Goal: Information Seeking & Learning: Check status

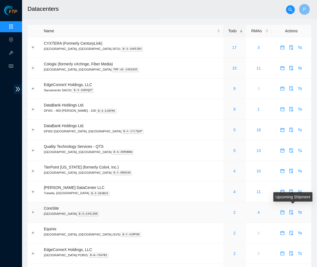
click at [294, 208] on body "FTP Data Centers Activity Logs Hardware Test (isok) Support Datacenters P Name …" at bounding box center [158, 133] width 317 height 267
click at [299, 211] on icon "swap" at bounding box center [301, 213] width 4 height 4
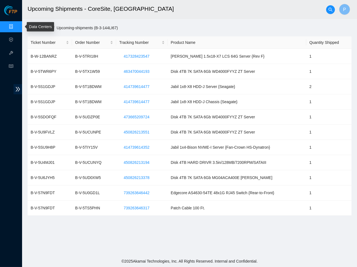
click at [16, 25] on link "Data Centers" at bounding box center [27, 27] width 23 height 4
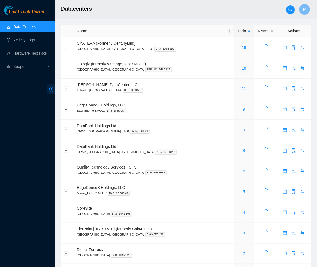
click at [52, 90] on icon "double-left" at bounding box center [51, 89] width 4 height 5
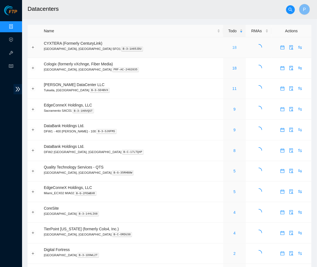
click at [233, 46] on link "18" at bounding box center [235, 47] width 4 height 4
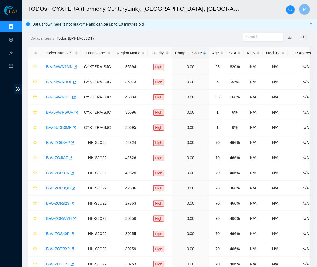
click at [290, 35] on link "button" at bounding box center [290, 37] width 4 height 4
click at [18, 27] on link "Data Centers" at bounding box center [27, 27] width 23 height 4
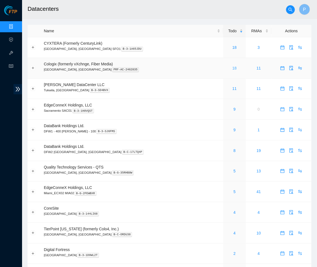
click at [233, 66] on link "18" at bounding box center [235, 68] width 4 height 4
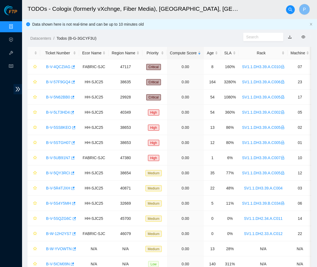
click at [290, 35] on link "button" at bounding box center [290, 37] width 4 height 4
click at [16, 28] on link "Data Centers" at bounding box center [27, 27] width 23 height 4
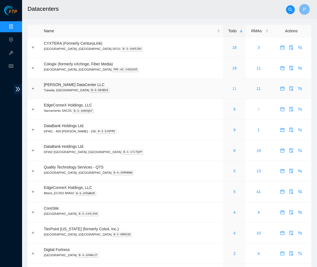
click at [233, 87] on link "11" at bounding box center [235, 88] width 4 height 4
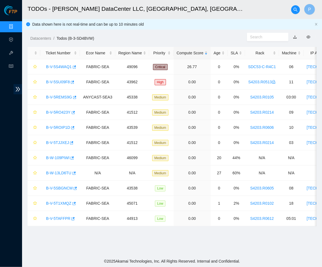
click at [295, 36] on link "button" at bounding box center [295, 37] width 4 height 4
click at [169, 38] on ol "Datacenters / Todos (B-3-SD4BVW) /" at bounding box center [138, 38] width 217 height 6
click at [16, 25] on link "Data Centers" at bounding box center [27, 27] width 23 height 4
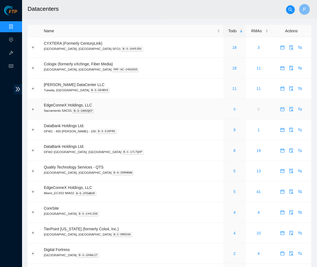
click at [234, 107] on link "9" at bounding box center [235, 109] width 2 height 4
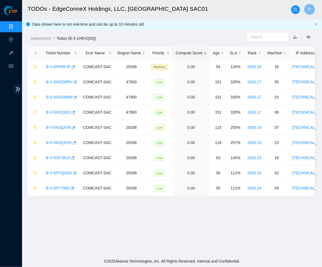
click at [295, 36] on link "button" at bounding box center [295, 37] width 4 height 4
click at [16, 27] on link "Data Centers" at bounding box center [27, 27] width 23 height 4
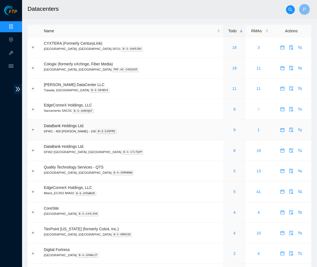
click at [227, 127] on div "9" at bounding box center [235, 130] width 17 height 6
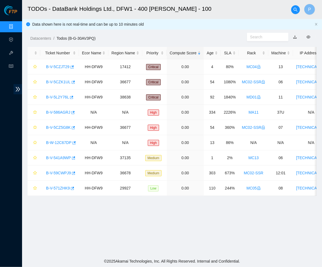
click at [296, 35] on link "button" at bounding box center [295, 37] width 4 height 4
click at [16, 25] on link "Data Centers" at bounding box center [27, 27] width 23 height 4
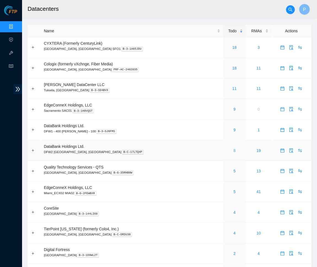
click at [234, 148] on link "8" at bounding box center [235, 150] width 2 height 4
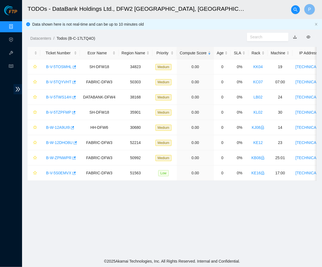
drag, startPoint x: 295, startPoint y: 34, endPoint x: 295, endPoint y: 37, distance: 2.8
click at [295, 35] on link "button" at bounding box center [295, 37] width 4 height 4
click at [16, 25] on link "Data Centers" at bounding box center [27, 27] width 23 height 4
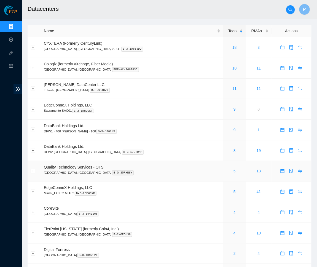
click at [234, 169] on link "5" at bounding box center [235, 171] width 2 height 4
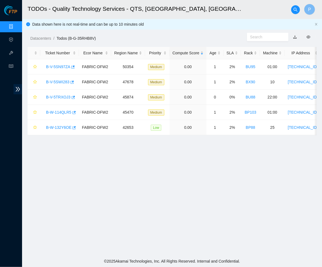
click at [295, 36] on link "button" at bounding box center [295, 37] width 4 height 4
click at [16, 25] on link "Data Centers" at bounding box center [27, 27] width 23 height 4
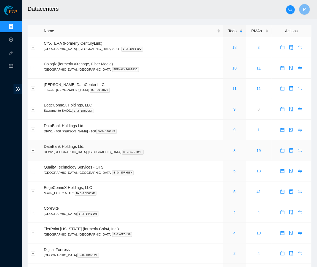
scroll to position [54, 0]
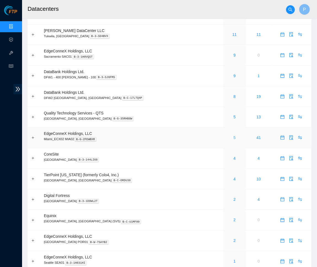
click at [234, 135] on link "5" at bounding box center [235, 137] width 2 height 4
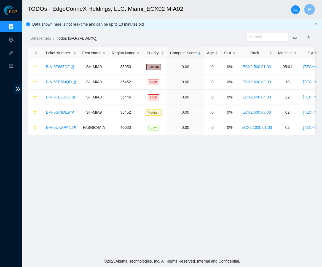
click at [293, 35] on link "button" at bounding box center [295, 37] width 4 height 4
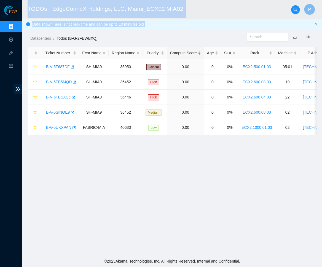
click at [0, 20] on html "FTP Data Centers Activity Logs Hardware Test (isok) Support TODOs - EdgeConneX …" at bounding box center [161, 133] width 322 height 267
click at [16, 29] on link "Data Centers" at bounding box center [27, 27] width 23 height 4
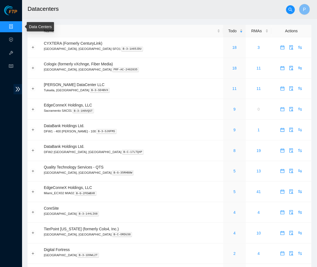
click at [16, 26] on link "Data Centers" at bounding box center [27, 27] width 23 height 4
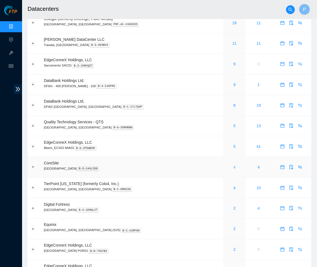
click at [234, 165] on link "4" at bounding box center [235, 167] width 2 height 4
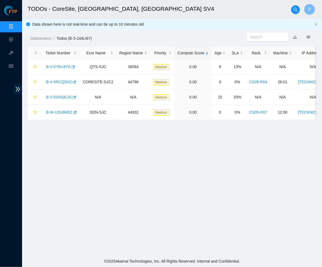
click at [215, 26] on div "Datacenters / Todos (B-3-144LI67) /" at bounding box center [134, 25] width 225 height 31
click at [295, 36] on link "button" at bounding box center [295, 37] width 4 height 4
click at [16, 25] on link "Data Centers" at bounding box center [27, 27] width 23 height 4
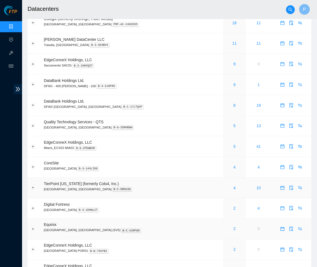
scroll to position [81, 0]
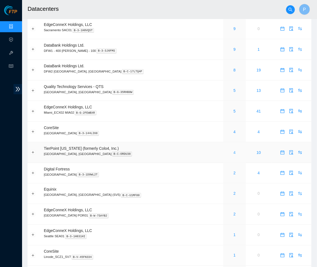
click at [234, 150] on link "4" at bounding box center [235, 152] width 2 height 4
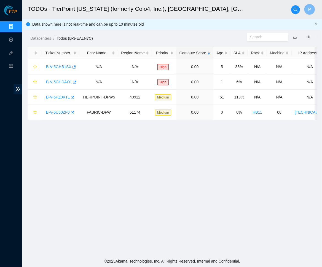
click at [295, 36] on link "button" at bounding box center [295, 37] width 4 height 4
click at [16, 25] on link "Data Centers" at bounding box center [27, 27] width 23 height 4
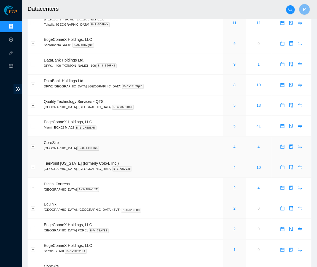
scroll to position [96, 0]
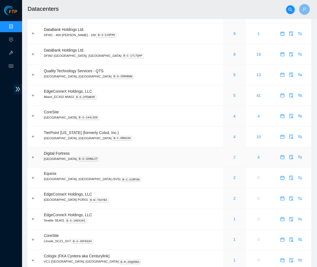
click at [234, 155] on link "2" at bounding box center [235, 157] width 2 height 4
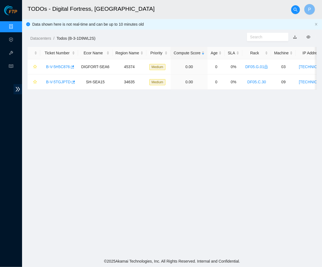
click at [294, 35] on link "button" at bounding box center [295, 37] width 4 height 4
click at [16, 25] on link "Data Centers" at bounding box center [27, 27] width 23 height 4
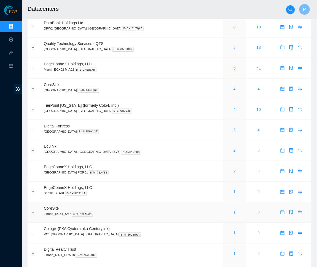
scroll to position [135, 0]
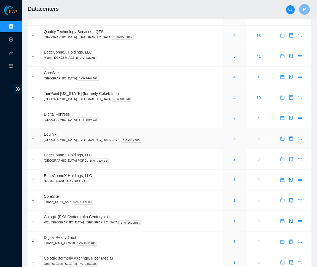
click at [234, 137] on link "2" at bounding box center [235, 139] width 2 height 4
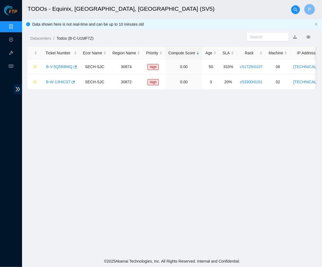
click at [295, 36] on link "button" at bounding box center [295, 37] width 4 height 4
click at [16, 25] on link "Data Centers" at bounding box center [27, 27] width 23 height 4
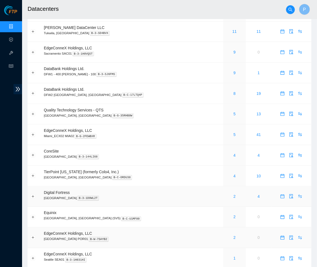
scroll to position [111, 0]
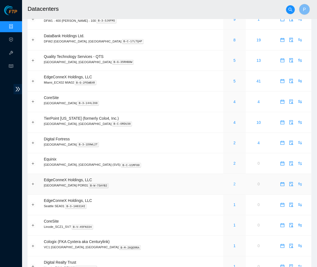
click at [234, 182] on link "2" at bounding box center [235, 184] width 2 height 4
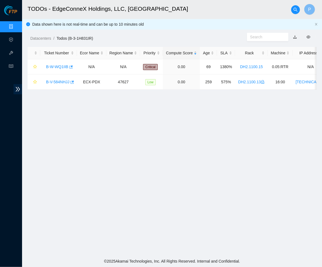
click at [295, 36] on link "button" at bounding box center [295, 37] width 4 height 4
click at [16, 25] on link "Data Centers" at bounding box center [27, 27] width 23 height 4
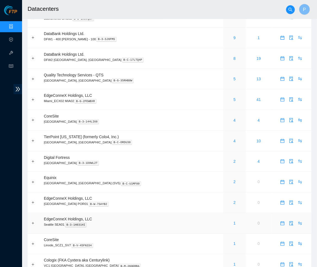
scroll to position [103, 0]
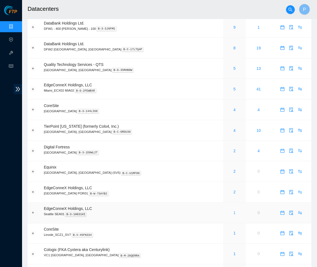
click at [234, 211] on link "1" at bounding box center [235, 213] width 2 height 4
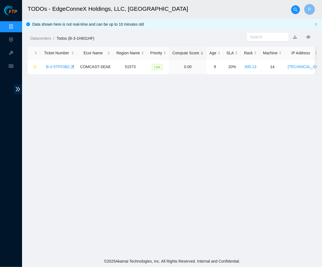
click at [295, 35] on link "button" at bounding box center [295, 37] width 4 height 4
click at [16, 25] on link "Data Centers" at bounding box center [27, 27] width 23 height 4
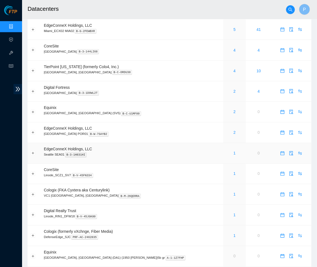
scroll to position [173, 0]
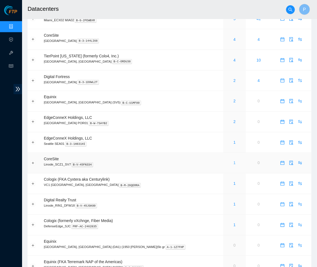
click at [234, 161] on link "1" at bounding box center [235, 163] width 2 height 4
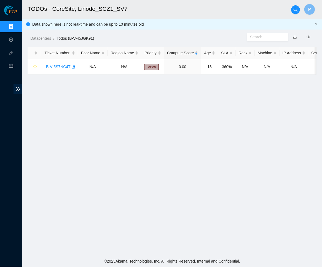
click at [295, 35] on link "button" at bounding box center [295, 37] width 4 height 4
click at [18, 25] on link "Data Centers" at bounding box center [27, 27] width 23 height 4
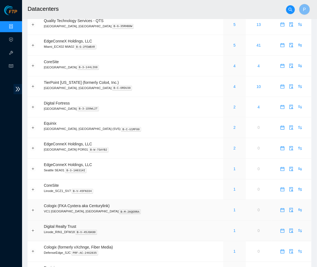
scroll to position [196, 0]
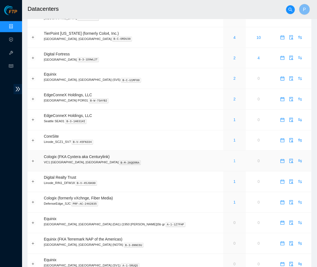
click at [234, 159] on link "1" at bounding box center [235, 161] width 2 height 4
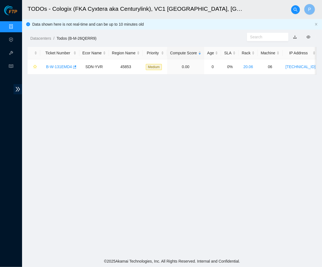
click at [16, 25] on link "Data Centers" at bounding box center [27, 27] width 23 height 4
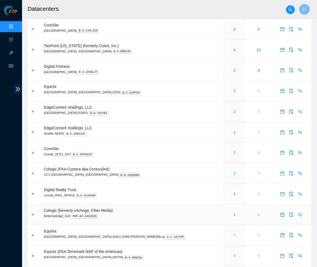
scroll to position [242, 0]
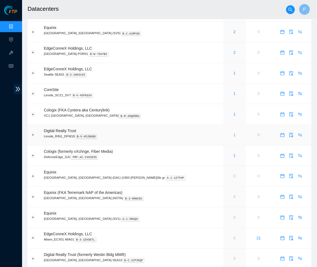
click at [234, 133] on link "1" at bounding box center [235, 135] width 2 height 4
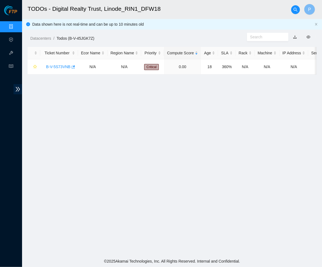
click at [295, 35] on link "button" at bounding box center [295, 37] width 4 height 4
click at [16, 25] on link "Data Centers" at bounding box center [27, 27] width 23 height 4
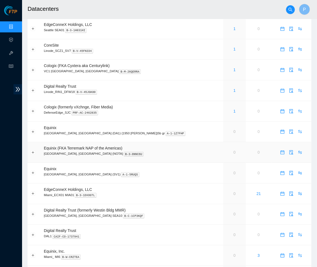
scroll to position [277, 0]
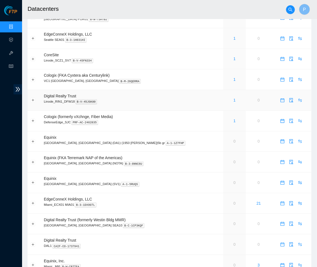
click at [227, 97] on div "1" at bounding box center [235, 100] width 17 height 6
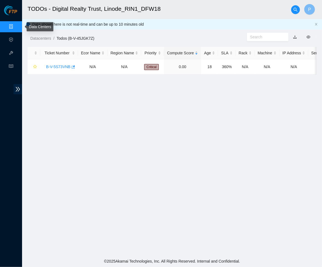
click at [20, 25] on link "Data Centers" at bounding box center [27, 27] width 23 height 4
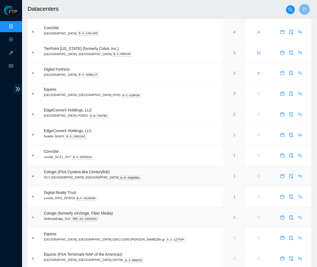
scroll to position [233, 0]
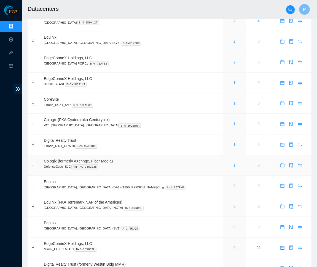
click at [234, 163] on link "1" at bounding box center [235, 165] width 2 height 4
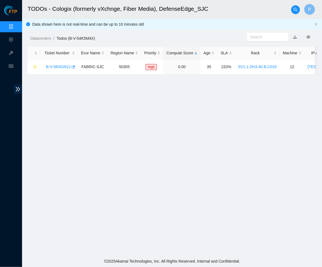
click at [294, 35] on link "button" at bounding box center [295, 37] width 4 height 4
click at [16, 26] on link "Data Centers" at bounding box center [27, 27] width 23 height 4
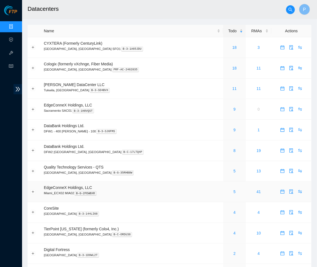
scroll to position [34, 0]
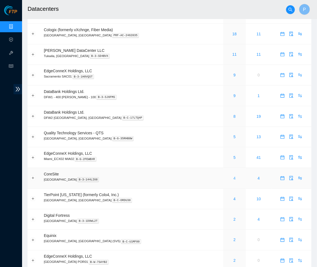
click at [234, 176] on link "4" at bounding box center [235, 178] width 2 height 4
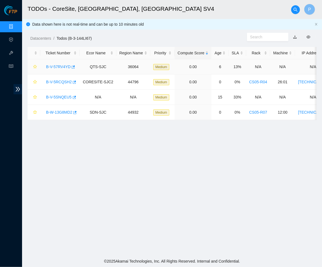
click at [65, 65] on link "B-V-57RV4YD" at bounding box center [58, 67] width 25 height 4
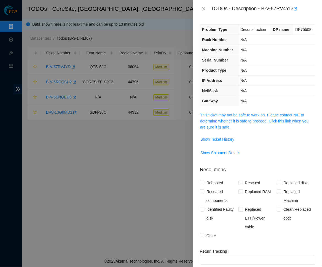
click at [252, 128] on span "This ticket may not be safe to work on. Please contact NIE to determine whether…" at bounding box center [257, 121] width 115 height 18
click at [252, 126] on link "This ticket may not be safe to work on. Please contact NIE to determine whether…" at bounding box center [254, 121] width 109 height 17
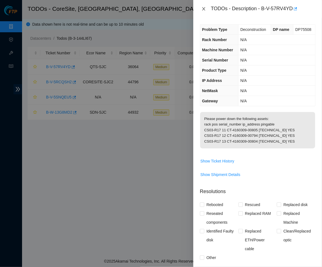
click at [204, 12] on button "Close" at bounding box center [204, 8] width 8 height 5
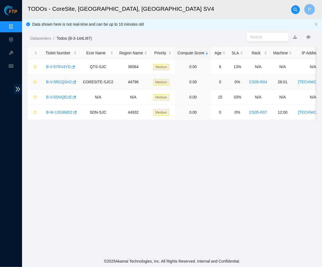
click at [61, 81] on link "B-V-5RCQSH2" at bounding box center [59, 82] width 26 height 4
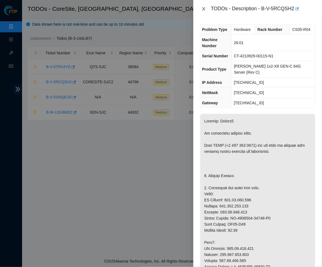
click at [201, 9] on button "Close" at bounding box center [204, 8] width 8 height 5
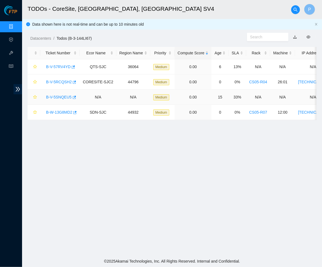
click at [52, 95] on link "B-V-5SNQEU5" at bounding box center [59, 97] width 26 height 4
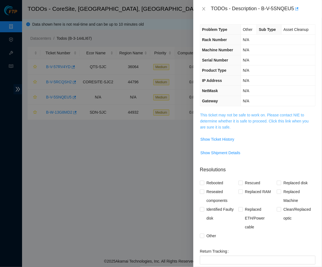
click at [220, 115] on link "This ticket may not be safe to work on. Please contact NIE to determine whether…" at bounding box center [254, 121] width 109 height 17
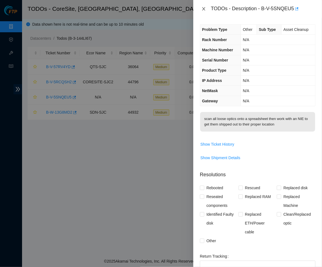
click at [203, 7] on icon "close" at bounding box center [204, 9] width 4 height 4
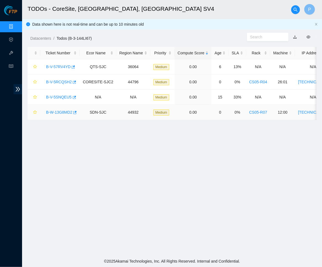
click at [60, 111] on link "B-W-13G8MD2" at bounding box center [59, 112] width 26 height 4
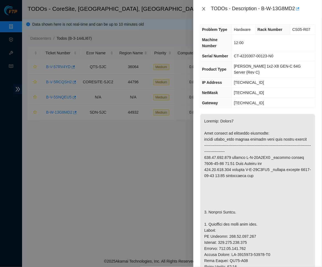
click at [206, 8] on button "Close" at bounding box center [204, 8] width 8 height 5
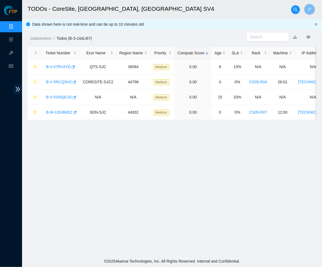
click at [316, 23] on icon "close" at bounding box center [316, 24] width 3 height 3
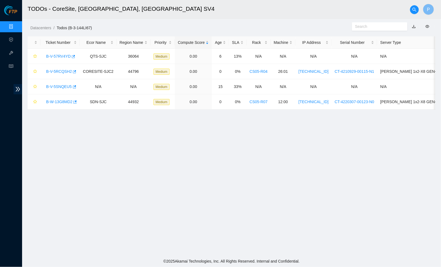
click at [262, 22] on div "Datacenters / Todos (B-3-144LI67) /" at bounding box center [179, 15] width 314 height 31
click at [375, 23] on span at bounding box center [379, 26] width 55 height 8
click at [411, 8] on span "search" at bounding box center [414, 9] width 8 height 4
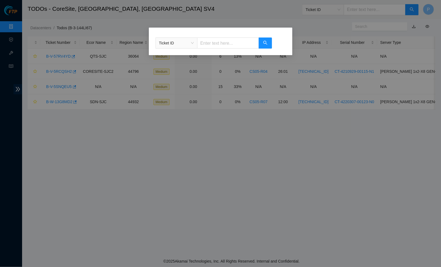
click at [201, 46] on input "text" at bounding box center [228, 43] width 62 height 11
paste input "B-V-5F825AV"
type input "B-V-5F825AV"
click at [267, 44] on icon "search" at bounding box center [265, 43] width 4 height 4
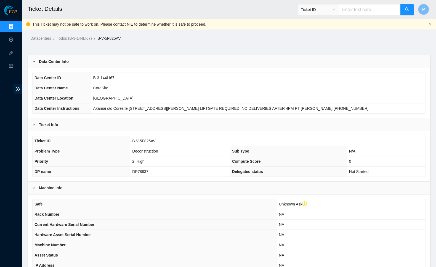
scroll to position [83, 0]
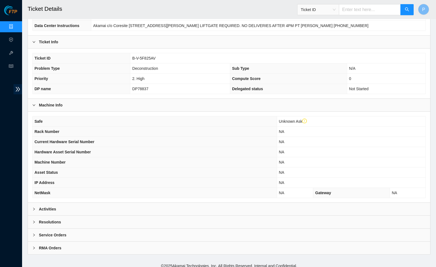
click at [215, 203] on div "Activities" at bounding box center [229, 209] width 402 height 13
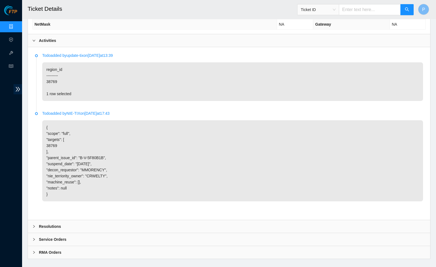
scroll to position [115, 0]
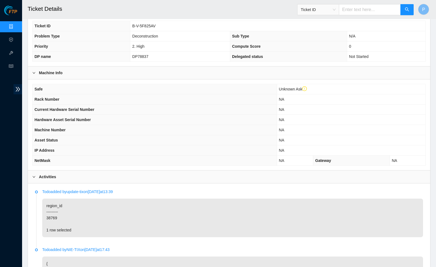
click at [344, 9] on input "text" at bounding box center [370, 9] width 62 height 11
paste input "B-V-5F80B1B"
type input "B-V-5F80B1B"
click at [408, 6] on button "button" at bounding box center [406, 9] width 13 height 11
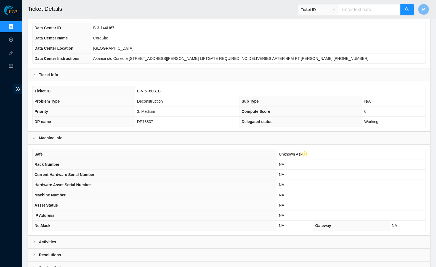
scroll to position [83, 0]
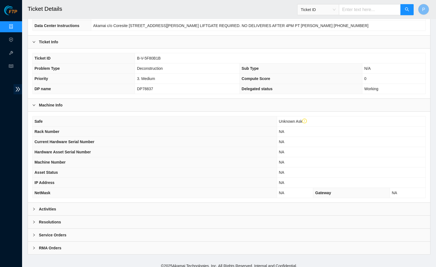
click at [228, 203] on div "Activities" at bounding box center [229, 209] width 402 height 13
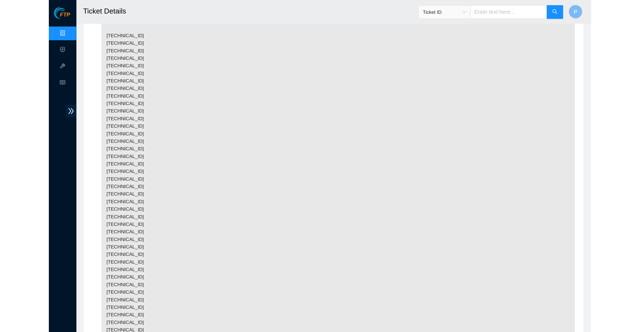
scroll to position [315, 0]
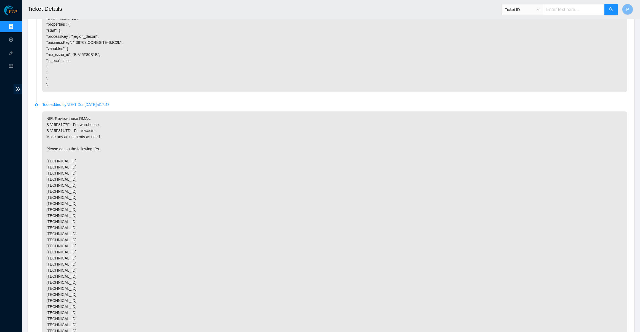
click at [491, 10] on span "Ticket ID" at bounding box center [522, 10] width 35 height 8
click at [491, 37] on div "Rack Number" at bounding box center [521, 38] width 35 height 6
click at [491, 11] on input "text" at bounding box center [574, 9] width 62 height 11
paste input "CS03-R07"
type input "CS03-R07"
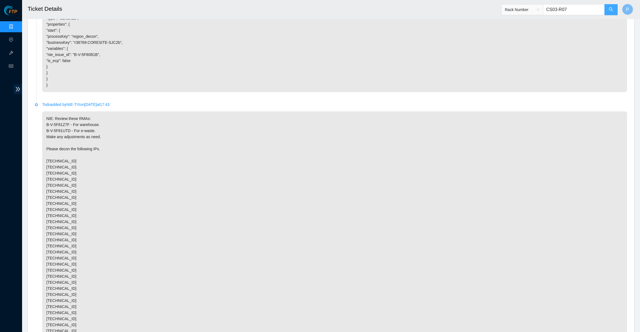
click at [491, 10] on icon "search" at bounding box center [611, 9] width 4 height 4
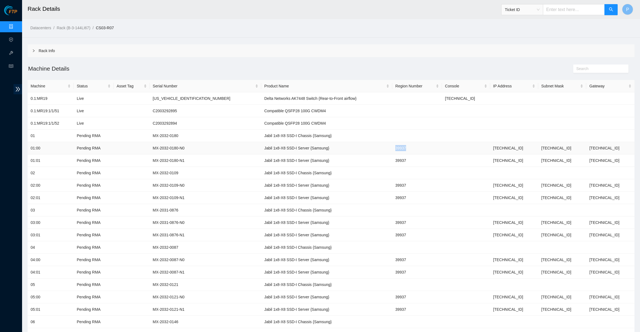
drag, startPoint x: 408, startPoint y: 146, endPoint x: 393, endPoint y: 146, distance: 15.5
click at [393, 146] on td "39937" at bounding box center [417, 148] width 50 height 12
copy td "39937"
click at [16, 25] on link "Data Centers" at bounding box center [27, 27] width 23 height 4
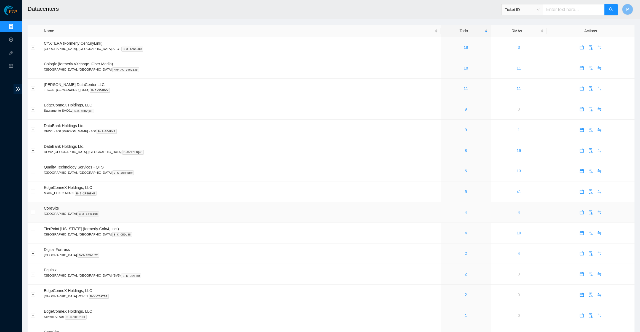
click at [465, 210] on link "4" at bounding box center [466, 212] width 2 height 4
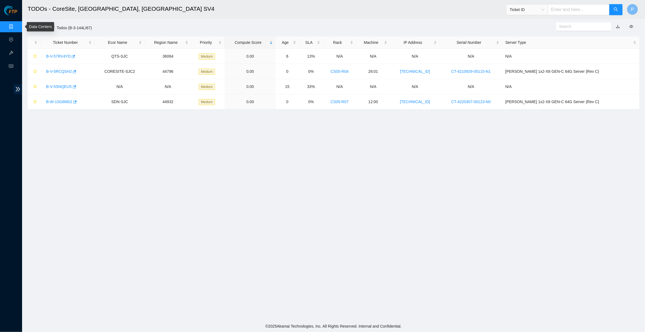
click at [18, 25] on link "Data Centers" at bounding box center [27, 27] width 23 height 4
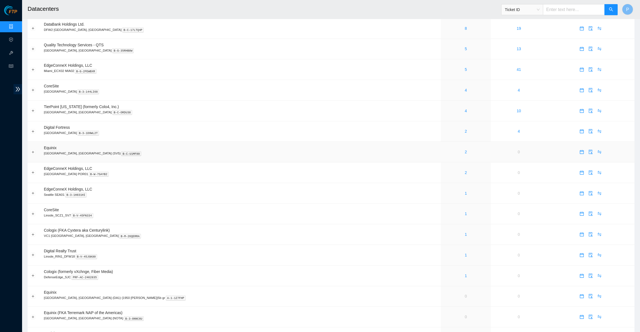
scroll to position [99, 0]
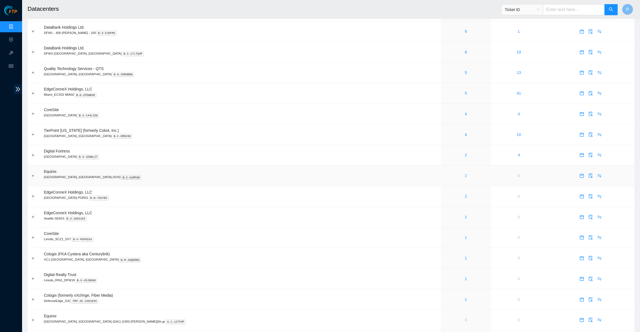
click at [465, 174] on link "2" at bounding box center [466, 176] width 2 height 4
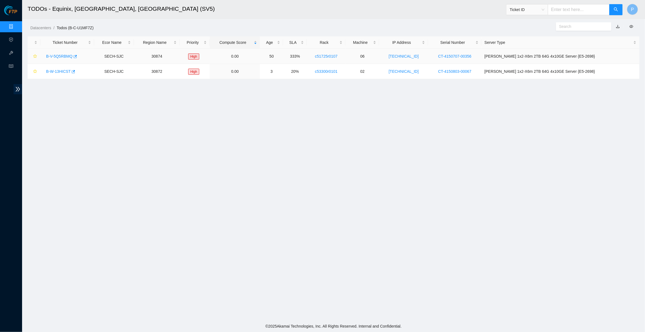
click at [63, 54] on link "B-V-5Q5RBMQ" at bounding box center [59, 56] width 26 height 4
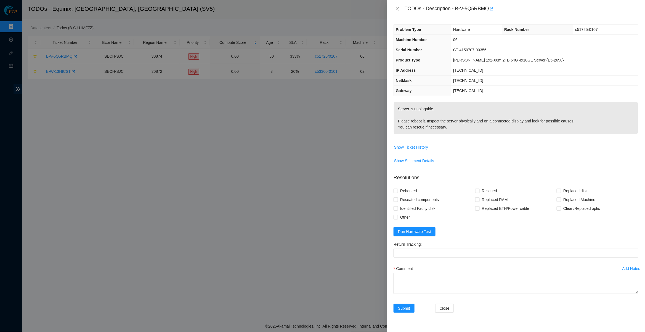
click at [403, 6] on div "TODOs - Description - B-V-5Q5RBMQ" at bounding box center [515, 8] width 245 height 9
click at [398, 8] on icon "close" at bounding box center [397, 9] width 4 height 4
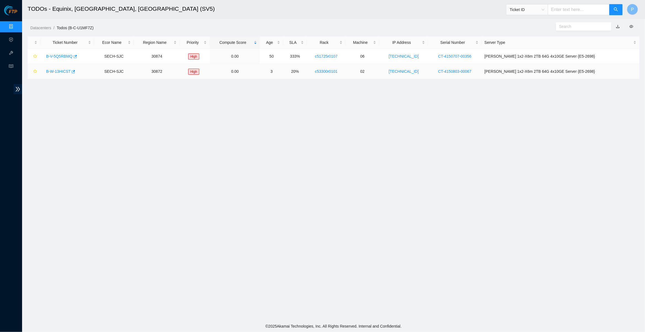
click at [60, 70] on link "B-W-13HICST" at bounding box center [58, 71] width 25 height 4
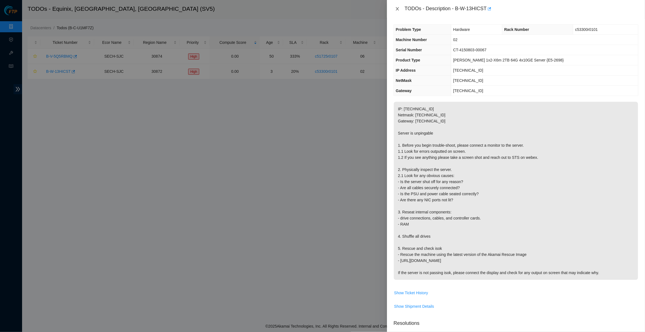
click at [398, 10] on icon "close" at bounding box center [397, 9] width 4 height 4
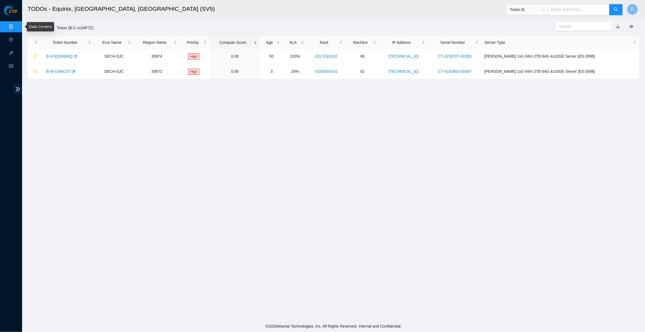
click at [16, 27] on link "Data Centers" at bounding box center [27, 27] width 23 height 4
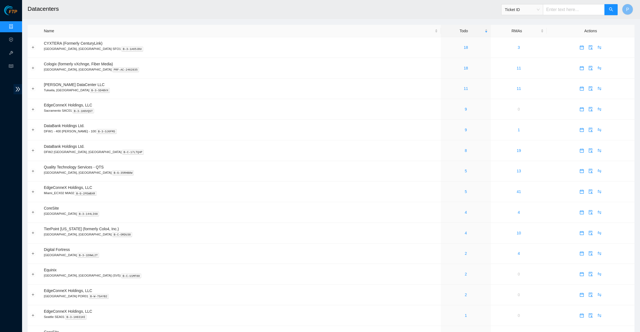
click at [491, 8] on span "Ticket ID" at bounding box center [522, 10] width 35 height 8
click at [491, 34] on div "Rack Number" at bounding box center [522, 37] width 42 height 9
click at [491, 8] on input "text" at bounding box center [574, 9] width 62 height 11
paste input "39937"
click at [491, 7] on input "39937" at bounding box center [574, 9] width 62 height 11
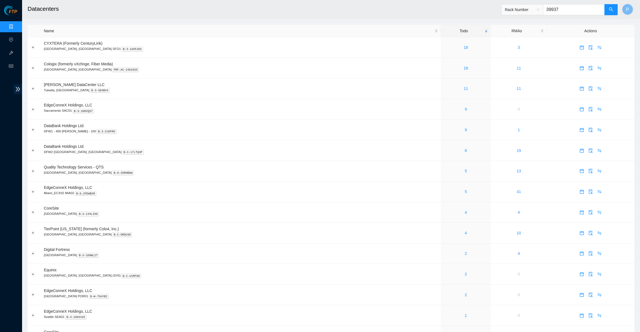
click at [491, 7] on input "39937" at bounding box center [574, 9] width 62 height 11
paste input "CS03-R0"
type input "CS03-R07"
click at [491, 8] on icon "search" at bounding box center [611, 9] width 4 height 4
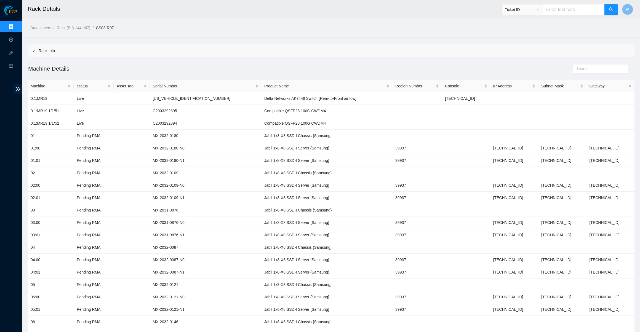
click at [206, 48] on div "Rack Info" at bounding box center [331, 50] width 607 height 13
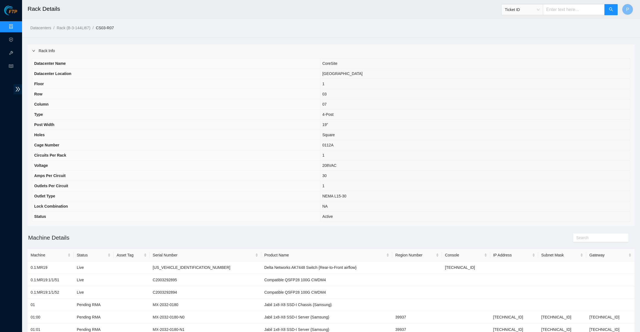
click at [205, 44] on div "Rack Info" at bounding box center [331, 50] width 607 height 13
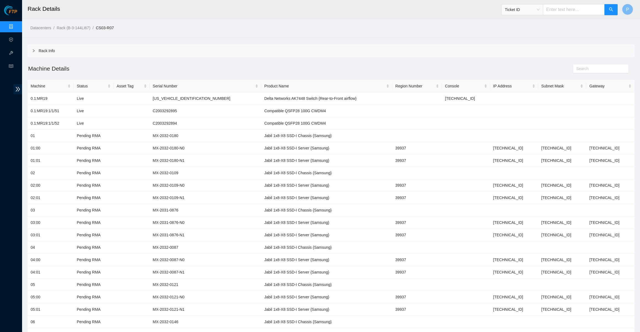
click at [491, 10] on input "text" at bounding box center [574, 9] width 62 height 11
click at [491, 10] on div "Ticket ID" at bounding box center [522, 9] width 41 height 9
click at [491, 38] on div "Rack Number" at bounding box center [521, 38] width 35 height 6
click at [491, 11] on input "text" at bounding box center [574, 9] width 62 height 11
paste input "CS08-R20"
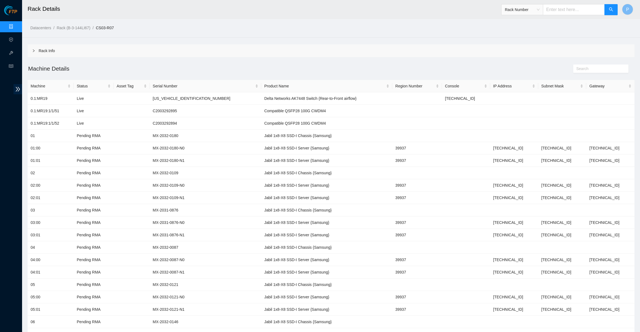
type input "CS08-R20"
click at [491, 10] on icon "search" at bounding box center [611, 9] width 4 height 4
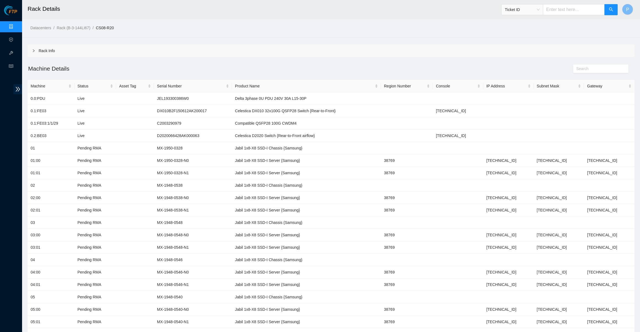
click at [249, 46] on div "Rack Info" at bounding box center [331, 50] width 607 height 13
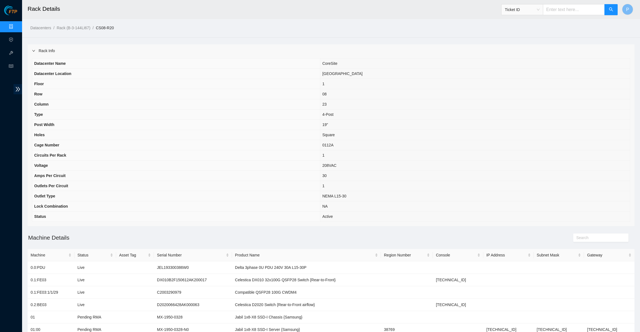
click at [249, 46] on div "Rack Info" at bounding box center [331, 50] width 607 height 13
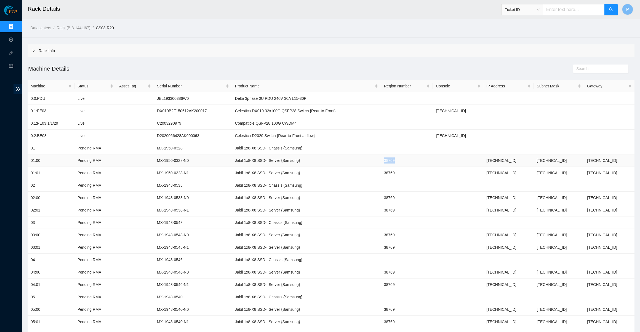
drag, startPoint x: 426, startPoint y: 159, endPoint x: 405, endPoint y: 159, distance: 21.0
click at [405, 159] on td "38769" at bounding box center [407, 161] width 52 height 12
copy td "38769"
click at [211, 71] on h2 "Machine Details" at bounding box center [255, 68] width 455 height 9
click at [16, 26] on link "Data Centers" at bounding box center [27, 27] width 23 height 4
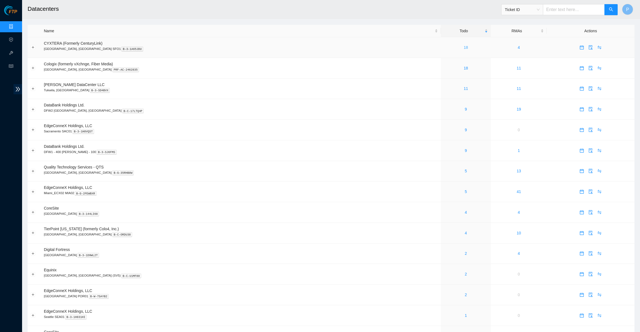
click at [464, 49] on link "18" at bounding box center [466, 47] width 4 height 4
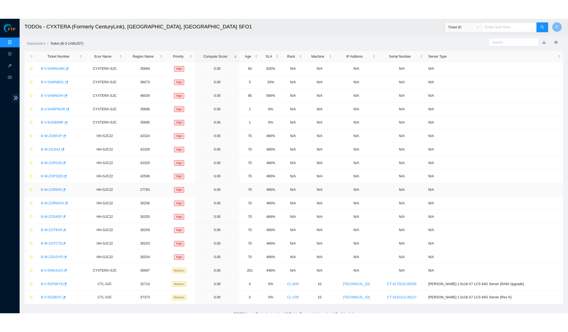
scroll to position [6, 0]
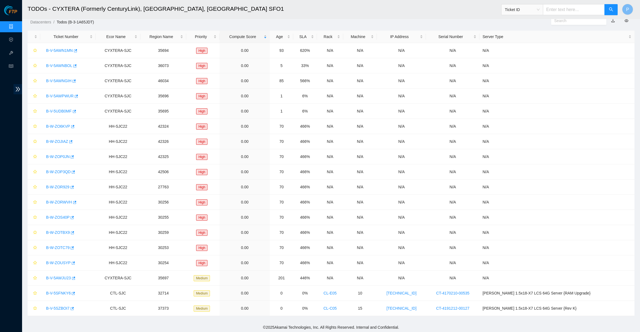
click at [16, 25] on link "Data Centers" at bounding box center [27, 27] width 23 height 4
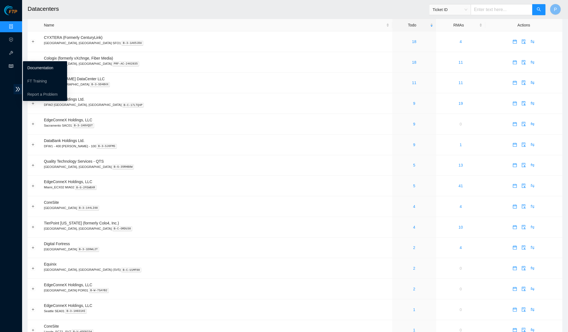
click at [32, 62] on ul "Documentation FT Training Report a Problem" at bounding box center [45, 81] width 44 height 40
click at [33, 60] on button "Expand row" at bounding box center [33, 62] width 4 height 4
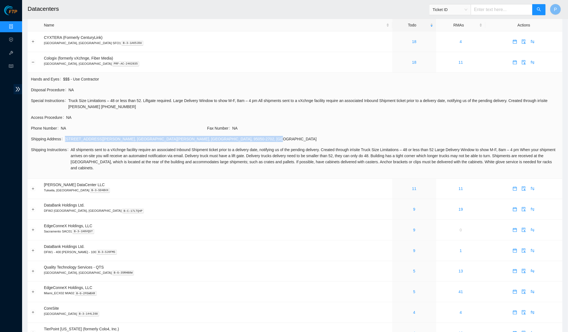
drag, startPoint x: 65, startPoint y: 135, endPoint x: 168, endPoint y: 134, distance: 102.9
click at [168, 136] on div "Shipping Address 2046 Martin Ave , Santa Clara , CA , 95050-2702 , USA" at bounding box center [295, 139] width 528 height 6
click at [34, 61] on button "Collapse row" at bounding box center [33, 62] width 4 height 4
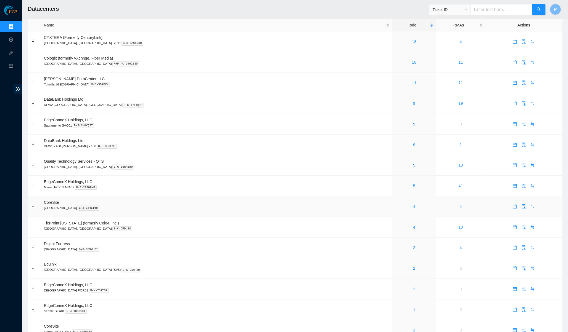
click at [413, 204] on link "4" at bounding box center [414, 206] width 2 height 4
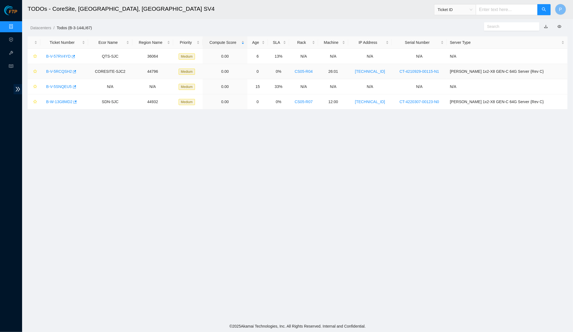
click at [63, 71] on link "B-V-5RCQSH2" at bounding box center [59, 71] width 26 height 4
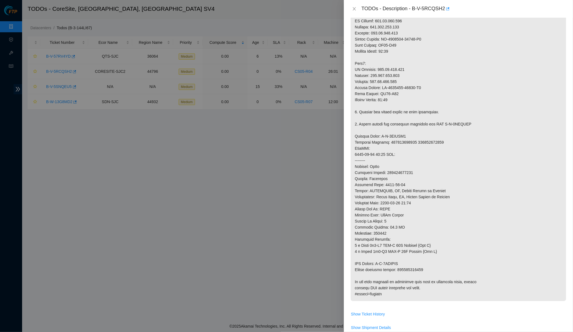
scroll to position [166, 0]
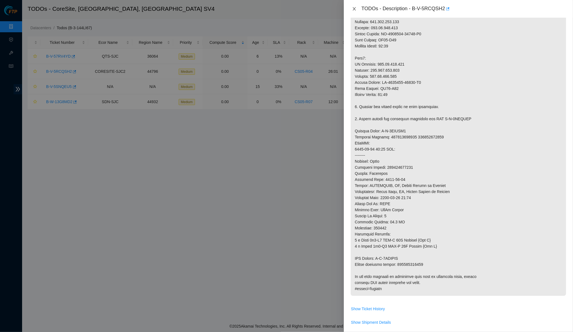
click at [352, 7] on icon "close" at bounding box center [354, 9] width 4 height 4
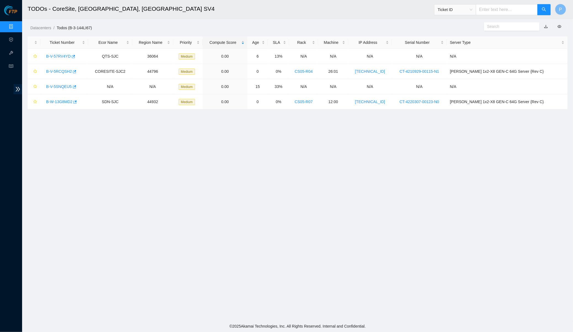
scroll to position [0, 0]
drag, startPoint x: 52, startPoint y: 100, endPoint x: 74, endPoint y: 98, distance: 22.2
click at [52, 100] on link "B-W-13G8MD2" at bounding box center [59, 102] width 26 height 4
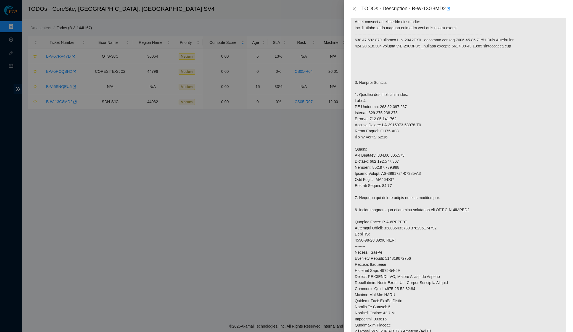
scroll to position [100, 0]
click at [357, 9] on button "Close" at bounding box center [354, 8] width 8 height 5
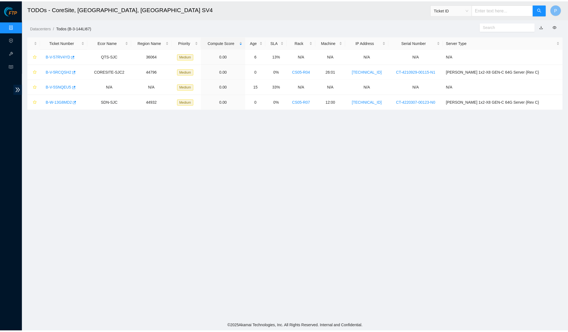
scroll to position [0, 0]
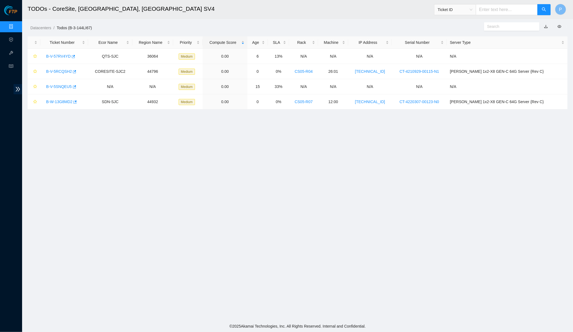
click at [483, 12] on input "text" at bounding box center [506, 9] width 62 height 11
paste input "B-V-5T1BDWM"
type input "B-V-5T1BDWM"
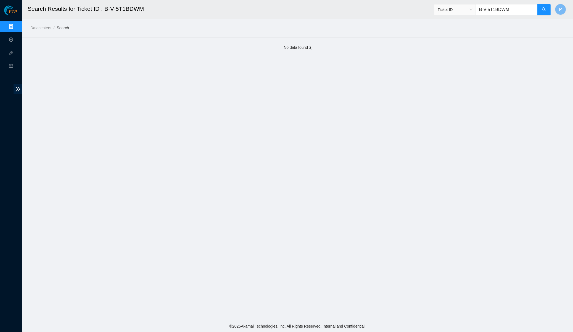
click at [491, 8] on input "B-V-5T1BDWM" at bounding box center [506, 9] width 62 height 11
paste input "IY15V"
click at [459, 11] on span "Ticket ID" at bounding box center [454, 10] width 35 height 8
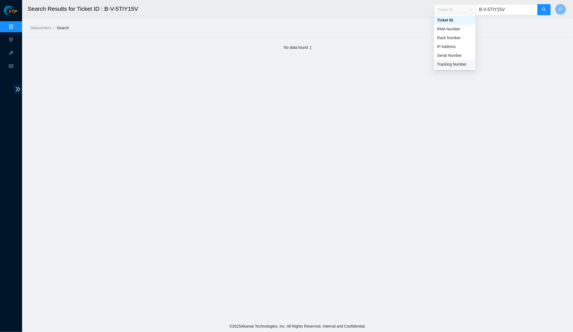
click at [446, 63] on div "Tracking Number" at bounding box center [454, 64] width 35 height 6
click at [489, 11] on input "B-V-5TIY15V" at bounding box center [506, 9] width 62 height 11
paste input "739263646177"
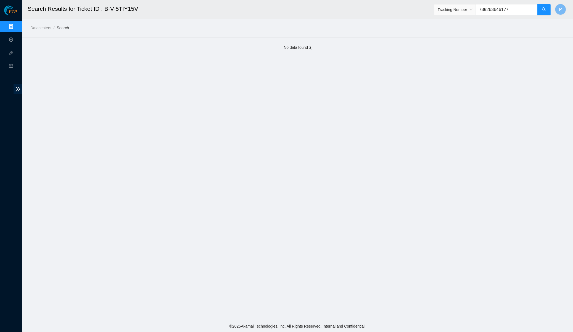
type input "739263646177"
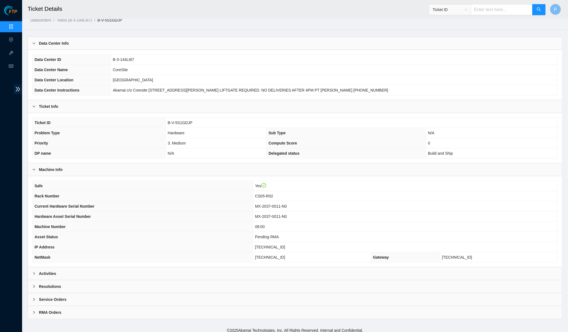
scroll to position [7, 0]
drag, startPoint x: 287, startPoint y: 192, endPoint x: 267, endPoint y: 192, distance: 20.4
click at [267, 192] on td "CS05-R02" at bounding box center [405, 196] width 304 height 10
click at [209, 270] on div "Activities" at bounding box center [295, 274] width 534 height 13
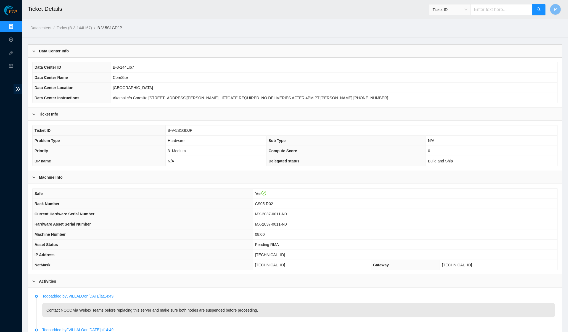
scroll to position [0, 0]
click at [456, 7] on span "Ticket ID" at bounding box center [449, 10] width 35 height 8
click at [448, 65] on div "Tracking Number" at bounding box center [449, 64] width 35 height 6
click at [491, 10] on input "text" at bounding box center [501, 9] width 62 height 11
paste input "414739614477"
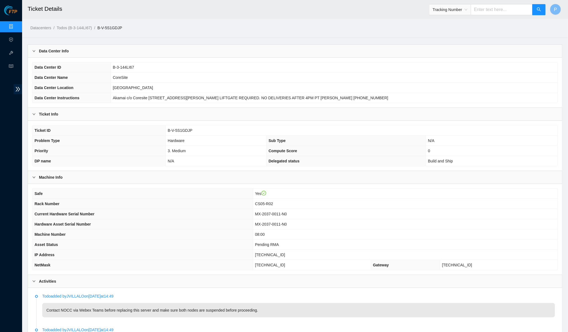
type input "414739614477"
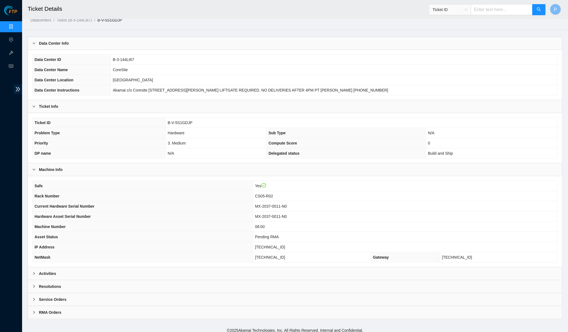
scroll to position [7, 0]
click at [457, 9] on span "Ticket ID" at bounding box center [449, 10] width 35 height 8
click at [448, 62] on div "Tracking Number" at bounding box center [449, 65] width 35 height 6
click at [483, 14] on input "text" at bounding box center [501, 9] width 62 height 11
paste input "739263646177"
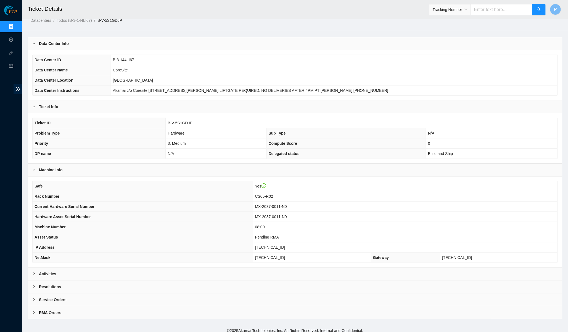
type input "739263646177"
drag, startPoint x: 139, startPoint y: 20, endPoint x: 105, endPoint y: 19, distance: 33.9
click at [105, 19] on main "Ticket Details Ticket ID P Datacenters / Todos (B-3-144LI67) / B-V-5S1GDJP / Da…" at bounding box center [294, 159] width 545 height 332
click at [146, 24] on main "Ticket Details Ticket ID P Datacenters / Todos (B-3-144LI67) / B-V-5S1GDJP / Da…" at bounding box center [294, 159] width 545 height 332
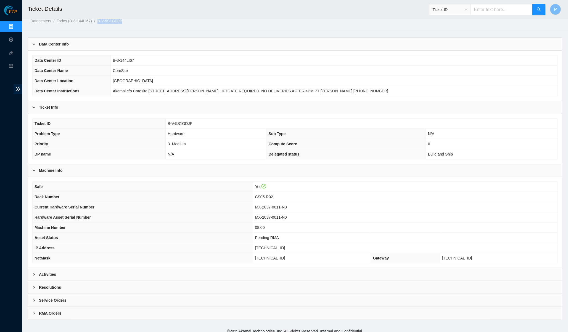
drag, startPoint x: 138, startPoint y: 22, endPoint x: 105, endPoint y: 22, distance: 32.8
click at [105, 22] on ol "Datacenters / Todos (B-3-144LI67) / B-V-5S1GDJP /" at bounding box center [230, 21] width 401 height 6
copy link "B-V-5S1GDJP"
click at [456, 8] on span "Ticket ID" at bounding box center [449, 10] width 35 height 8
click at [443, 62] on div "Tracking Number" at bounding box center [449, 65] width 35 height 6
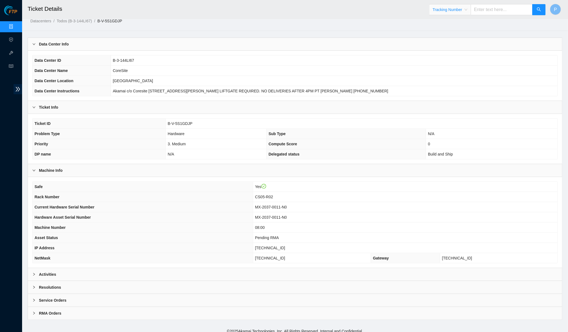
click at [488, 9] on input "text" at bounding box center [501, 9] width 62 height 11
paste input "739263646199"
type input "739263646199"
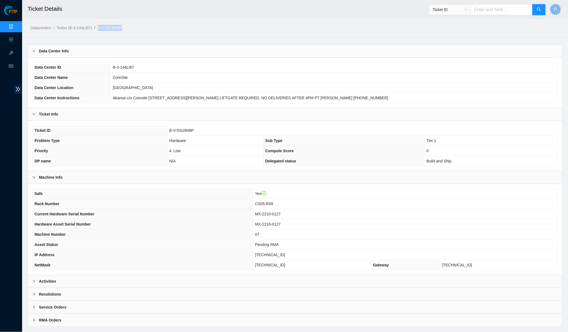
drag, startPoint x: 137, startPoint y: 27, endPoint x: 104, endPoint y: 28, distance: 32.3
click at [104, 28] on ol "Datacenters / Todos (B-3-144LI67) / B-V-5SU9H8P /" at bounding box center [230, 28] width 401 height 6
copy link "B-V-5SU9H8P"
drag, startPoint x: 96, startPoint y: 329, endPoint x: 155, endPoint y: 20, distance: 314.1
click at [155, 20] on div "Datacenters / Todos (B-3-144LI67) / B-V-5SU9H8P /" at bounding box center [226, 15] width 409 height 31
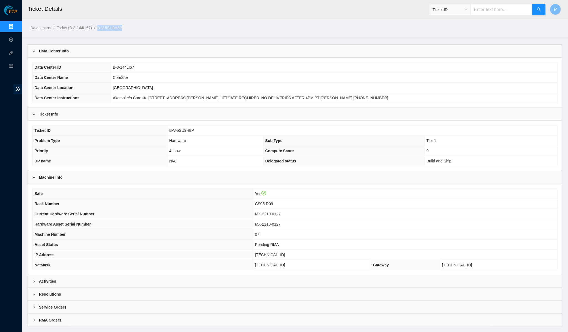
click at [134, 21] on div "Datacenters / Todos (B-3-144LI67) / B-V-5SU9H8P /" at bounding box center [226, 15] width 409 height 31
click at [460, 9] on span "Ticket ID" at bounding box center [449, 10] width 35 height 8
click at [448, 69] on body "FTP Data Centers Activity Logs Hardware Test (isok) Support Ticket Details Tick…" at bounding box center [284, 166] width 568 height 332
click at [491, 7] on input "text" at bounding box center [501, 9] width 62 height 11
click at [459, 9] on span "Ticket ID" at bounding box center [449, 10] width 35 height 8
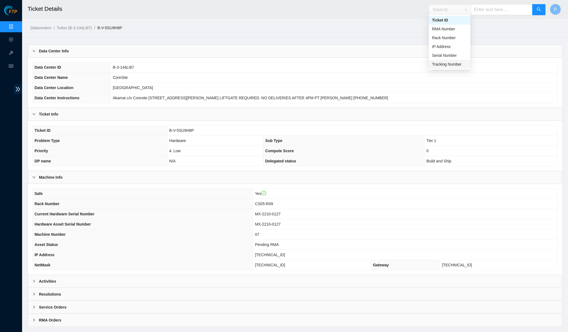
click at [444, 62] on div "Tracking Number" at bounding box center [449, 64] width 35 height 6
click at [485, 8] on input "text" at bounding box center [501, 9] width 62 height 11
paste input "414739614477"
type input "414739614477"
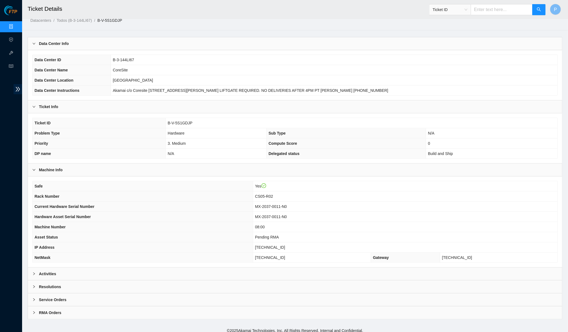
click at [227, 268] on div "Activities" at bounding box center [295, 274] width 534 height 13
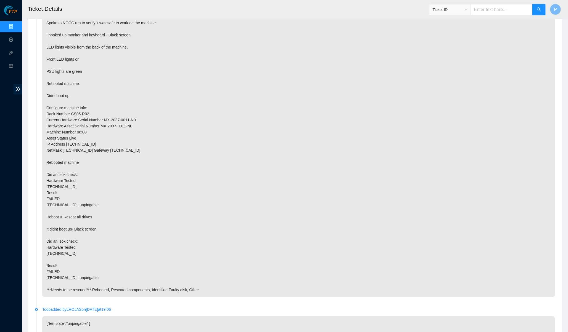
scroll to position [1170, 0]
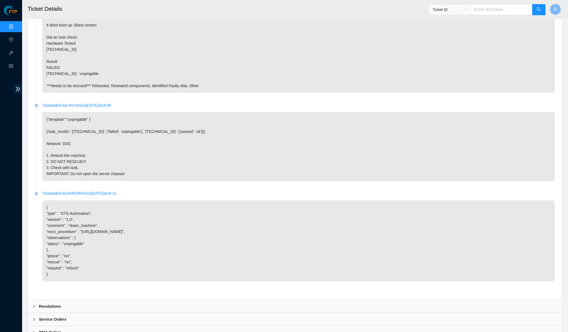
click at [200, 300] on div "Resolutions" at bounding box center [295, 306] width 534 height 13
click at [201, 300] on div "Resolutions" at bounding box center [295, 306] width 534 height 13
click at [201, 313] on div "Service Orders" at bounding box center [295, 319] width 534 height 13
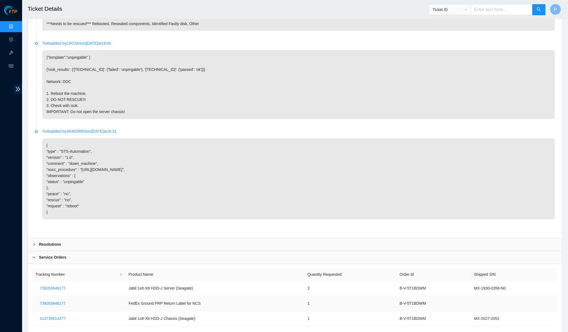
scroll to position [1297, 0]
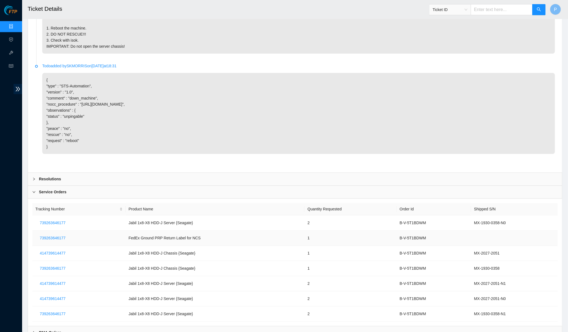
drag, startPoint x: 529, startPoint y: 212, endPoint x: 545, endPoint y: 217, distance: 17.0
click at [491, 231] on td at bounding box center [514, 238] width 87 height 15
click at [65, 220] on span "739263646177" at bounding box center [53, 223] width 26 height 6
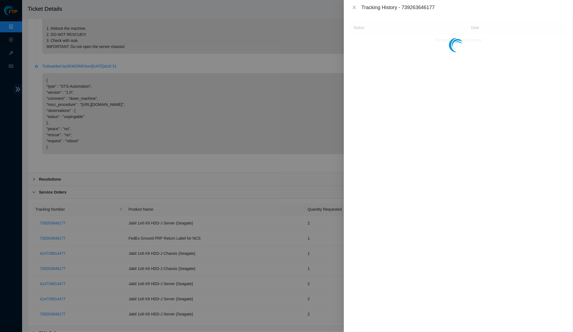
click at [351, 10] on button "Close" at bounding box center [354, 7] width 8 height 5
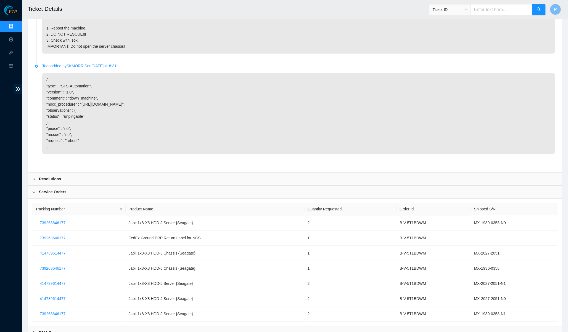
click at [16, 25] on link "Data Centers" at bounding box center [27, 27] width 23 height 4
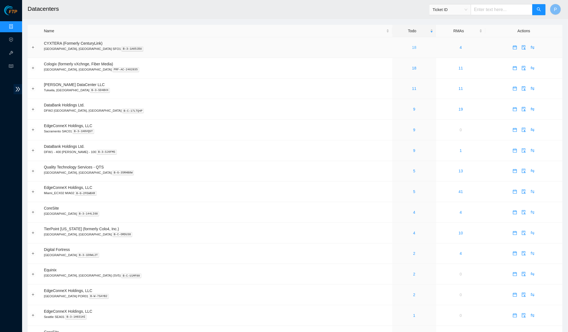
click at [395, 46] on div "18" at bounding box center [414, 47] width 38 height 6
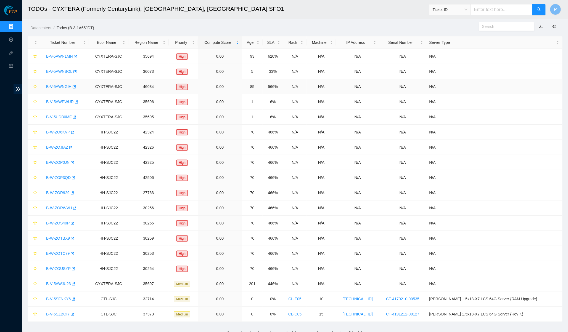
click at [58, 86] on link "B-V-5AWNGIH" at bounding box center [58, 86] width 25 height 4
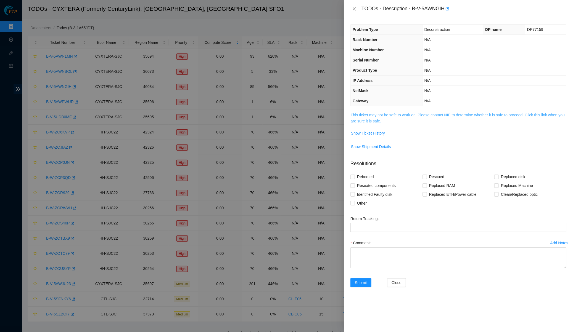
click at [387, 118] on link "This ticket may not be safe to work on. Please contact NIE to determine whether…" at bounding box center [457, 118] width 214 height 10
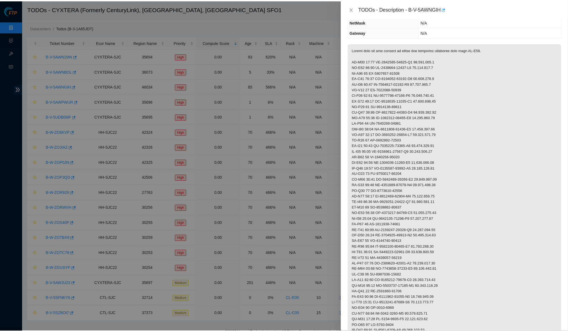
scroll to position [15, 0]
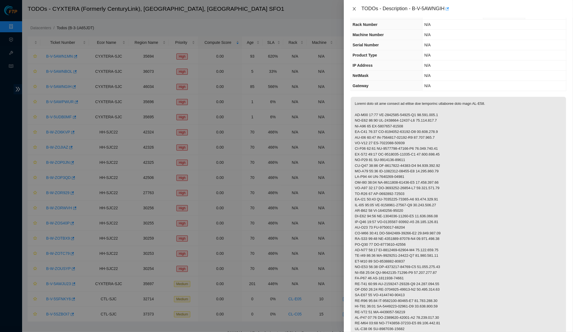
click at [352, 10] on icon "close" at bounding box center [354, 9] width 4 height 4
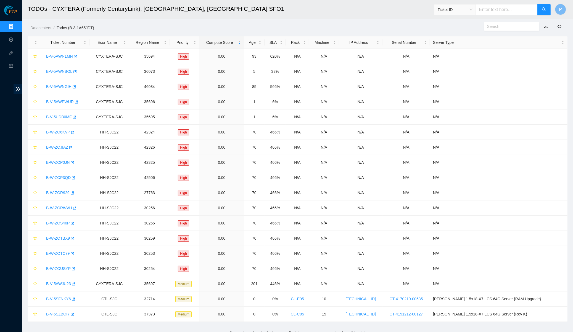
scroll to position [0, 0]
click at [63, 71] on link "B-V-5AWNBOL" at bounding box center [59, 71] width 26 height 4
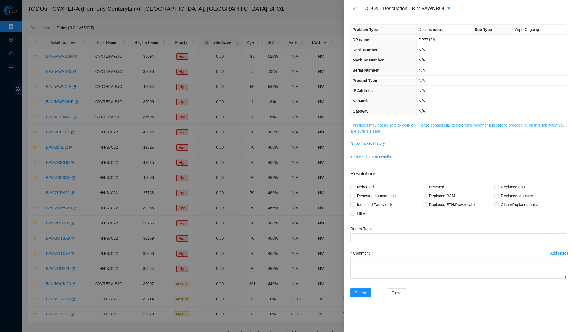
click at [382, 123] on link "This ticket may not be safe to work on. Please contact NIE to determine whether…" at bounding box center [457, 128] width 214 height 10
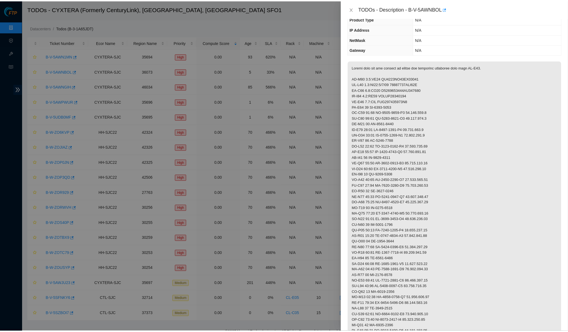
scroll to position [62, 0]
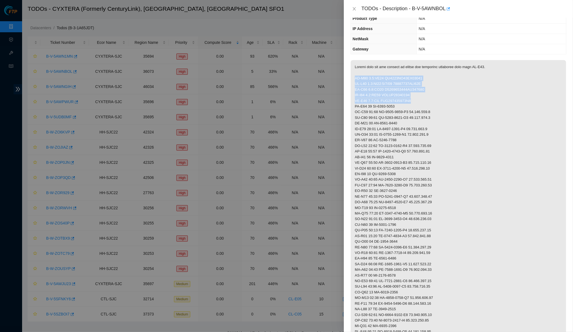
drag, startPoint x: 354, startPoint y: 76, endPoint x: 424, endPoint y: 99, distance: 73.2
click at [424, 99] on p at bounding box center [457, 210] width 215 height 301
click at [348, 9] on div "TODOs - Description - B-V-5AWNBOL" at bounding box center [458, 9] width 229 height 18
click at [356, 8] on icon "close" at bounding box center [354, 9] width 4 height 4
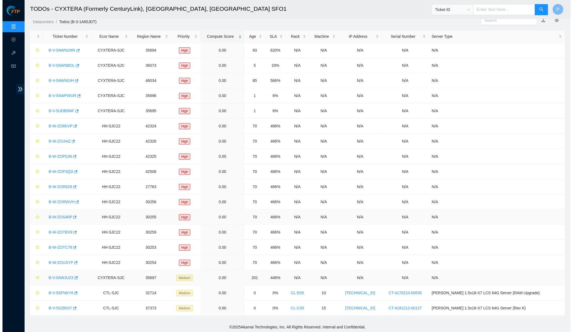
scroll to position [6, 0]
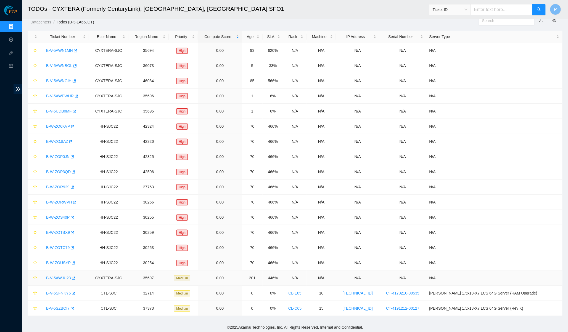
click at [58, 276] on link "B-V-5AWJU23" at bounding box center [58, 278] width 25 height 4
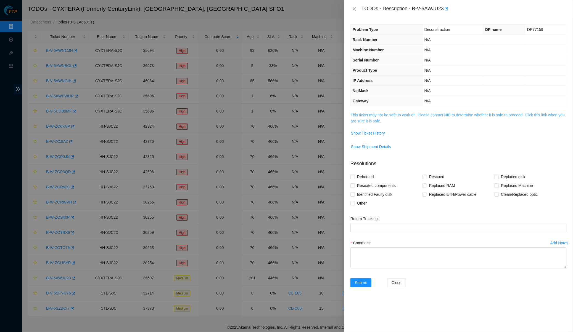
click at [381, 121] on link "This ticket may not be safe to work on. Please contact NIE to determine whether…" at bounding box center [457, 118] width 214 height 10
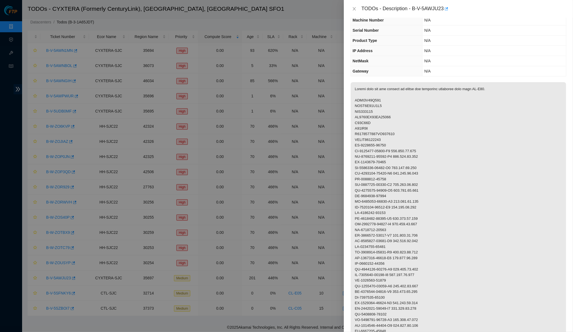
scroll to position [32, 0]
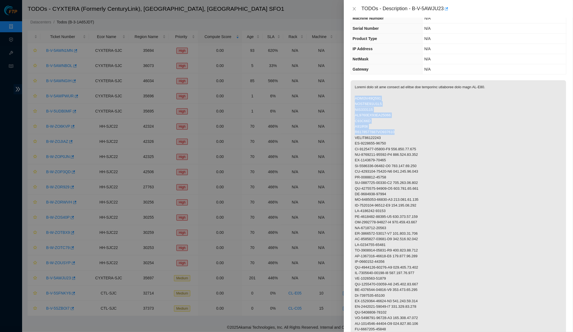
drag, startPoint x: 400, startPoint y: 130, endPoint x: 353, endPoint y: 96, distance: 58.3
click at [353, 96] on p at bounding box center [457, 323] width 215 height 487
click at [387, 132] on p at bounding box center [457, 323] width 215 height 487
drag, startPoint x: 387, startPoint y: 135, endPoint x: 353, endPoint y: 96, distance: 51.5
click at [353, 96] on p at bounding box center [457, 323] width 215 height 487
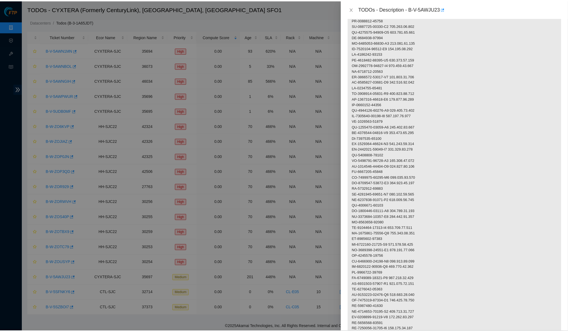
scroll to position [140, 0]
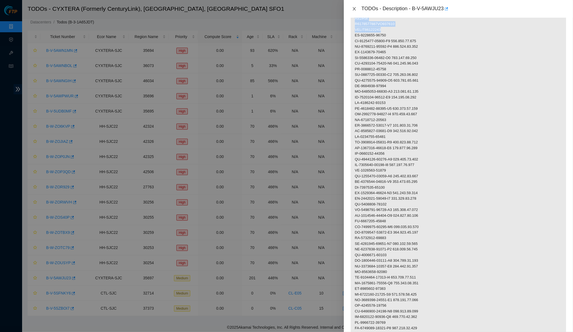
click at [352, 7] on icon "close" at bounding box center [354, 9] width 4 height 4
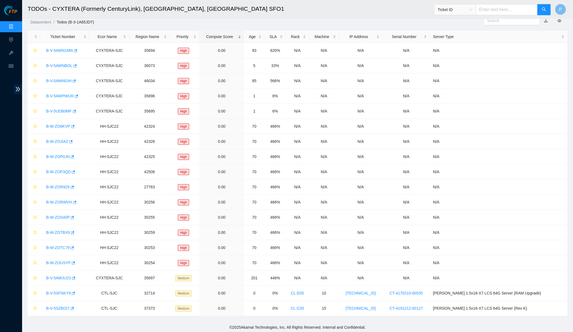
scroll to position [0, 0]
click at [58, 66] on link "B-V-5AWNBOL" at bounding box center [59, 65] width 26 height 4
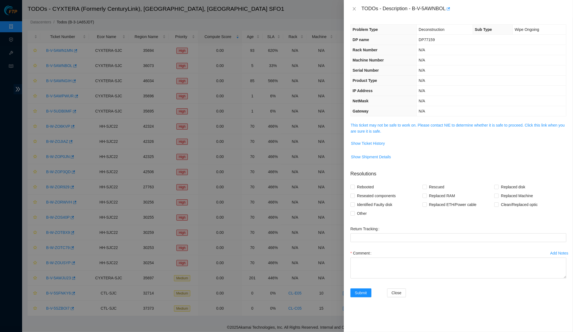
click at [383, 120] on div "Problem Type Deconstruction Sub Type Wipe Ongoing DP name DP77159 Rack Number N…" at bounding box center [458, 175] width 229 height 315
click at [380, 123] on link "This ticket may not be safe to work on. Please contact NIE to determine whether…" at bounding box center [457, 128] width 214 height 10
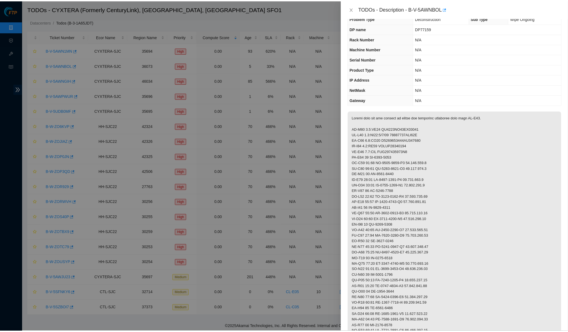
scroll to position [11, 0]
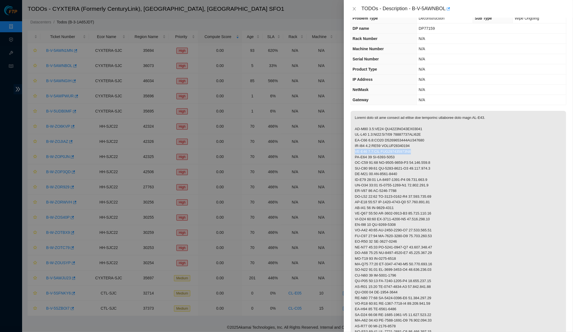
drag, startPoint x: 421, startPoint y: 148, endPoint x: 355, endPoint y: 149, distance: 66.8
click at [355, 149] on p at bounding box center [457, 261] width 215 height 301
click at [354, 2] on div "TODOs - Description - B-V-5AWNBOL" at bounding box center [458, 9] width 229 height 18
click at [354, 10] on icon "close" at bounding box center [354, 9] width 4 height 4
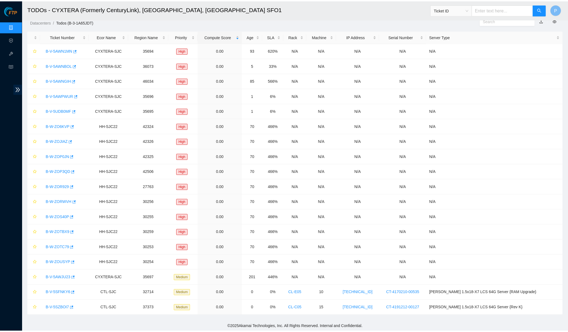
scroll to position [0, 0]
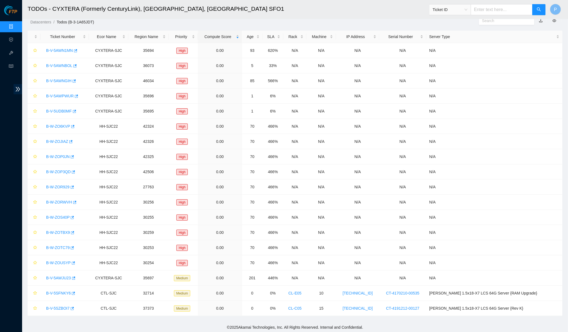
click at [491, 24] on div "TODOs - Description - undefined Problem Type N/A Rack Number N/A Machine Number…" at bounding box center [568, 166] width 0 height 332
click at [16, 27] on link "Data Centers" at bounding box center [27, 27] width 23 height 4
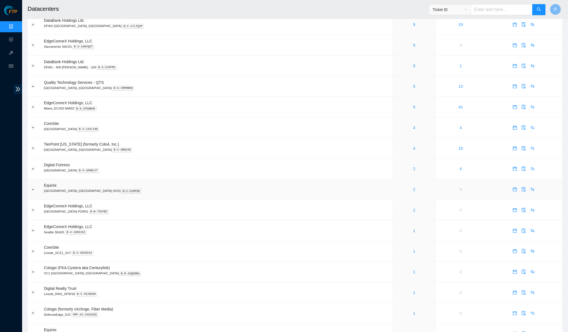
scroll to position [86, 0]
click at [413, 186] on link "2" at bounding box center [414, 188] width 2 height 4
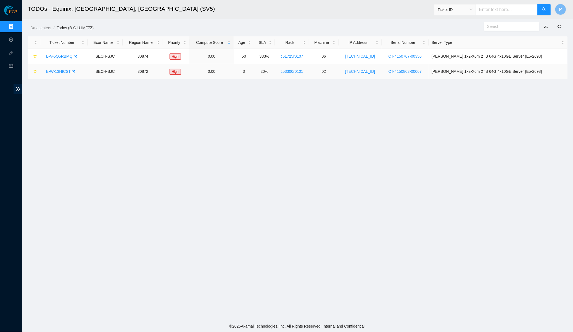
click at [61, 70] on link "B-W-13HICST" at bounding box center [58, 71] width 25 height 4
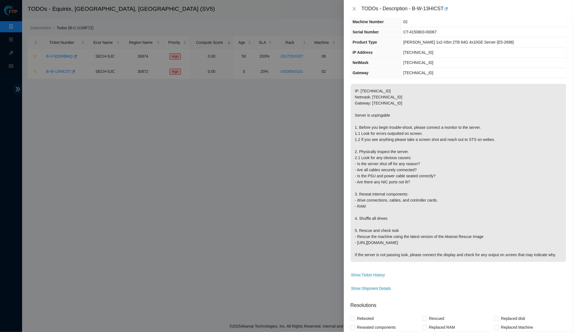
scroll to position [19, 0]
click at [355, 9] on icon "close" at bounding box center [354, 9] width 4 height 4
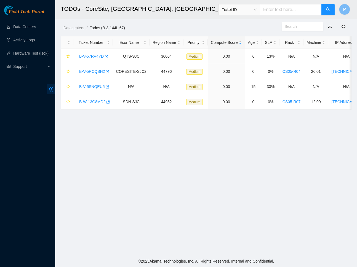
click at [50, 87] on icon "double-left" at bounding box center [51, 89] width 6 height 6
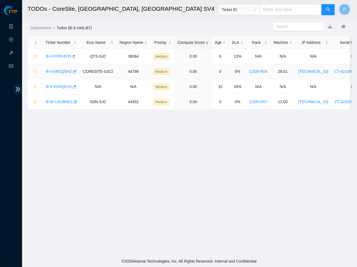
click at [58, 72] on link "B-V-5RCQSH2" at bounding box center [59, 71] width 26 height 4
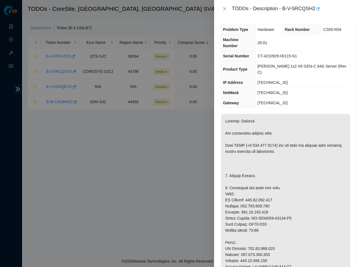
click at [230, 11] on div "TODOs - Description - B-V-5RCQSH2" at bounding box center [286, 8] width 130 height 9
click at [226, 8] on icon "close" at bounding box center [224, 9] width 4 height 4
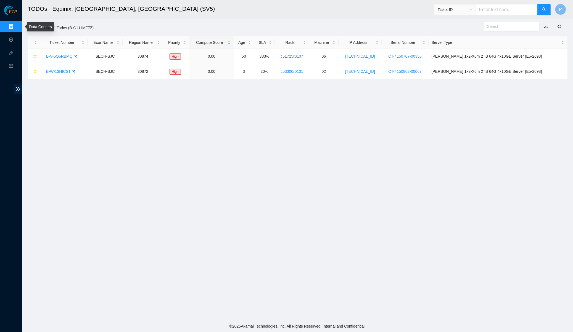
click at [16, 25] on link "Data Centers" at bounding box center [27, 27] width 23 height 4
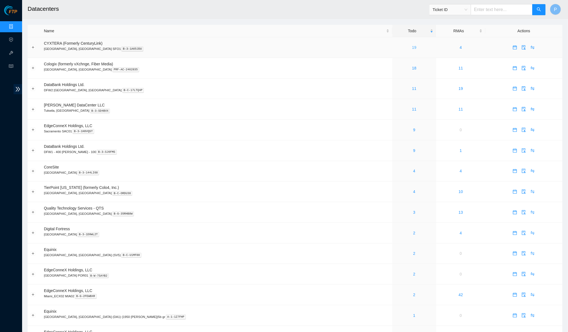
click at [412, 46] on link "19" at bounding box center [414, 47] width 4 height 4
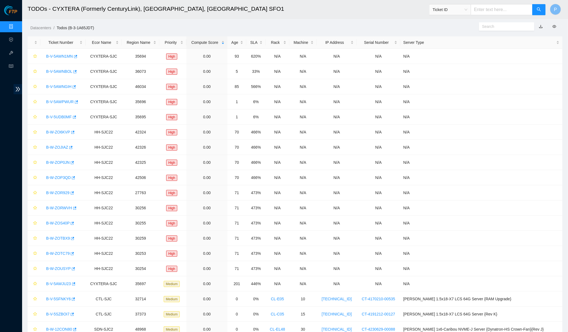
click at [542, 24] on link "button" at bounding box center [541, 26] width 4 height 4
click at [16, 27] on link "Data Centers" at bounding box center [27, 27] width 23 height 4
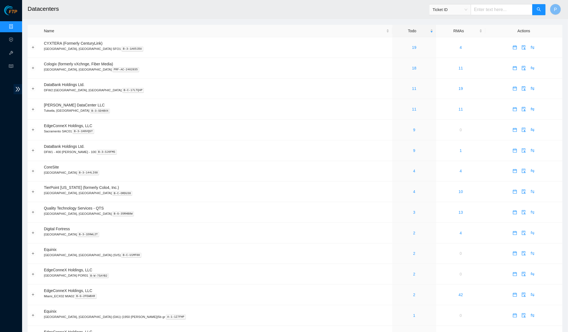
click at [16, 28] on link "Data Centers" at bounding box center [27, 27] width 23 height 4
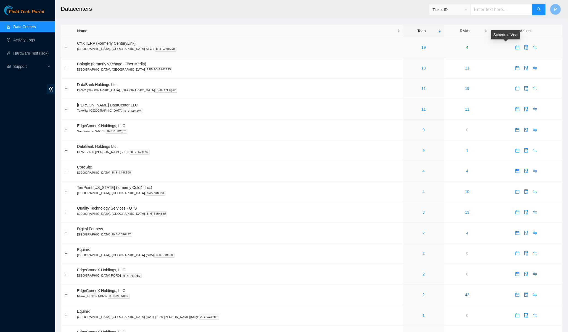
click at [515, 46] on icon "calendar" at bounding box center [516, 46] width 3 height 1
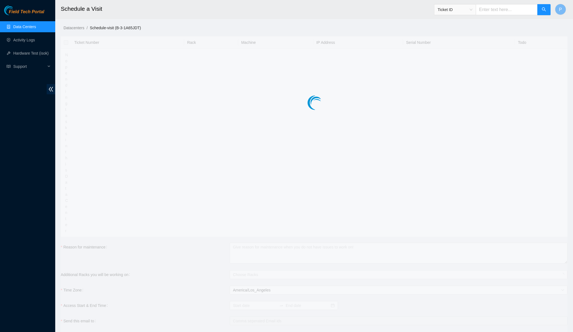
type input "2025-08-20 09:42"
type input "2025-08-21 09:41"
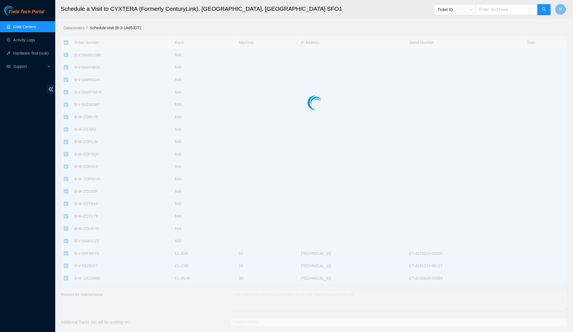
checkbox input "true"
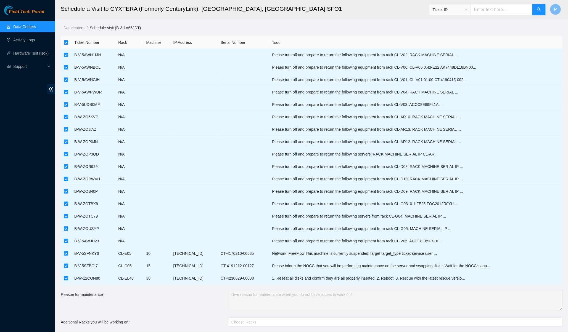
click at [35, 26] on link "Data Centers" at bounding box center [24, 27] width 23 height 4
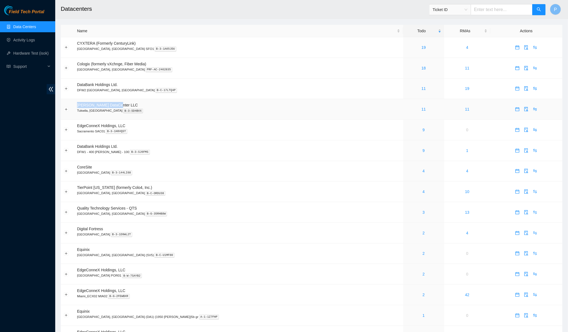
drag, startPoint x: 76, startPoint y: 104, endPoint x: 147, endPoint y: 103, distance: 71.2
click at [147, 103] on td "Sabey DataCenter LLC Tukwila, WA B-3-SD4BVX" at bounding box center [238, 109] width 329 height 21
click at [515, 108] on icon "calendar" at bounding box center [516, 108] width 3 height 1
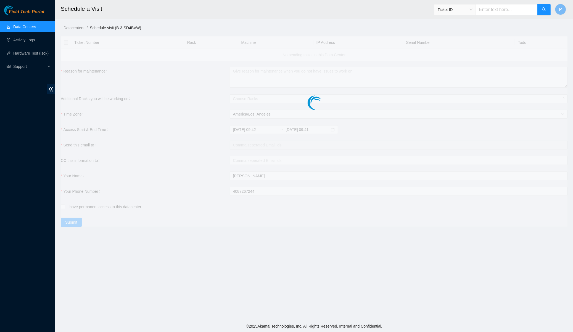
click at [34, 29] on link "Data Centers" at bounding box center [24, 27] width 23 height 4
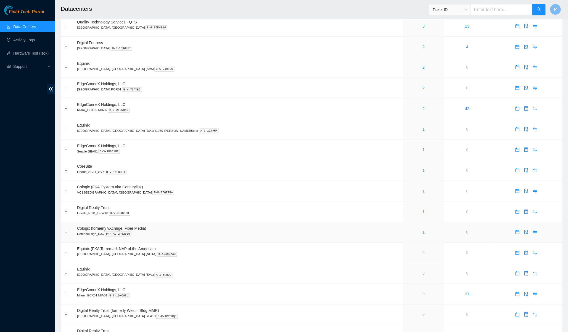
scroll to position [130, 0]
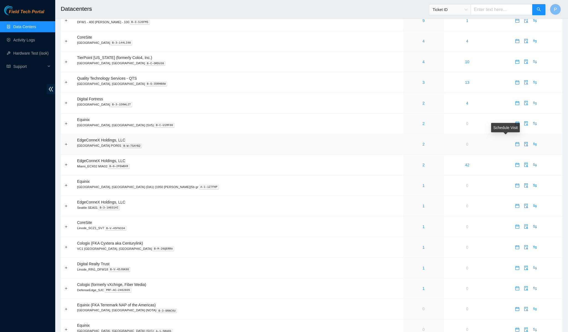
click at [515, 142] on icon "calendar" at bounding box center [517, 144] width 4 height 4
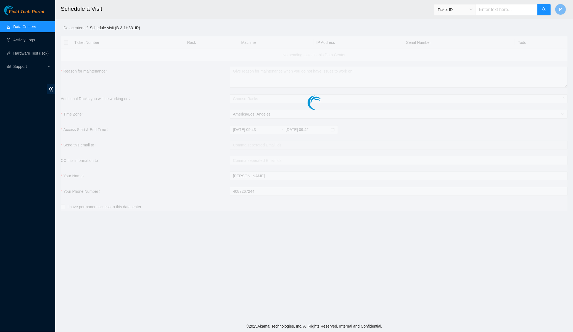
checkbox input "true"
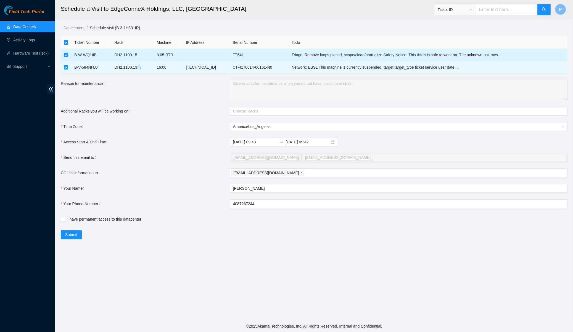
click at [67, 56] on input "checkbox" at bounding box center [66, 55] width 4 height 4
checkbox input "false"
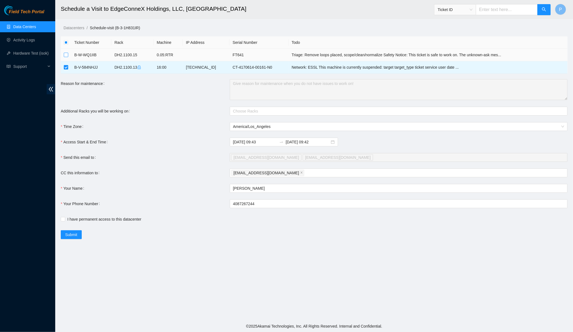
checkbox input "false"
click at [67, 67] on input "checkbox" at bounding box center [66, 67] width 4 height 4
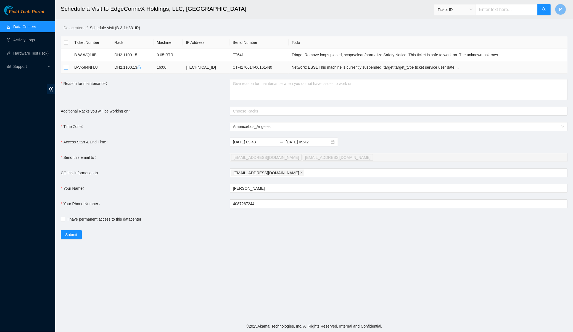
click at [65, 68] on input "checkbox" at bounding box center [66, 67] width 4 height 4
checkbox input "true"
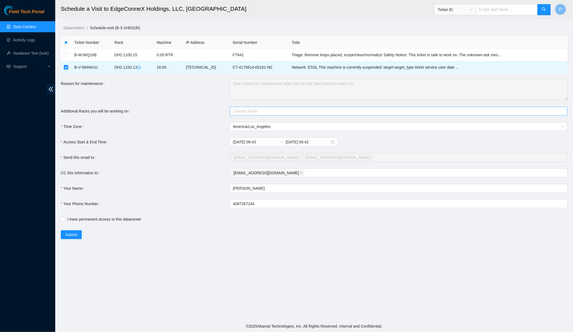
click at [245, 112] on div at bounding box center [395, 111] width 329 height 7
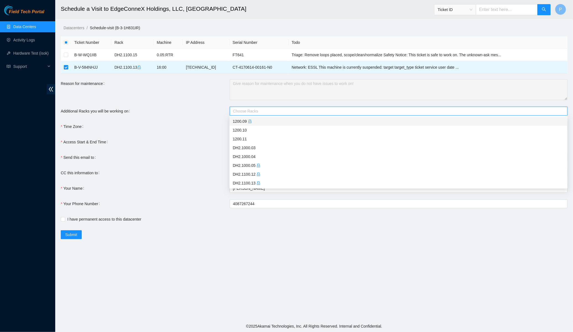
click at [214, 103] on form "Ticket Number Rack Machine IP Address Serial Number Todo B-W-WQ1IIB DH2.1100.15…" at bounding box center [314, 137] width 506 height 203
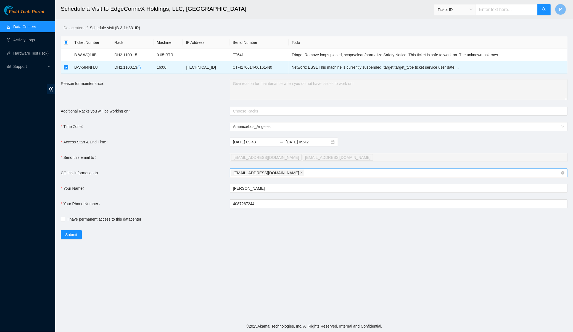
click at [301, 170] on div "rm.paulina10@gmail.com" at bounding box center [395, 173] width 329 height 8
type input "nie-hivemind@akamai.com"
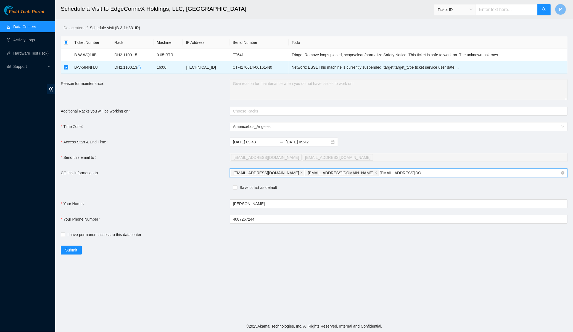
type input "deploy-tix@akamai.com"
type input "n"
click at [28, 68] on span "Support" at bounding box center [29, 66] width 33 height 11
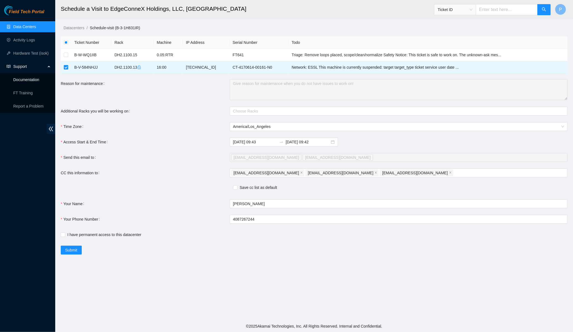
click at [38, 78] on link "Documentation" at bounding box center [26, 80] width 26 height 4
click at [32, 25] on link "Data Centers" at bounding box center [24, 27] width 23 height 4
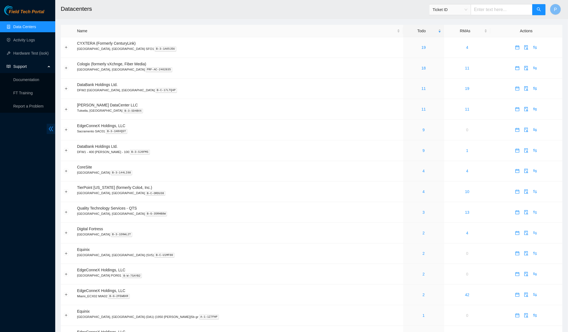
click at [55, 126] on span "double-left" at bounding box center [51, 129] width 9 height 10
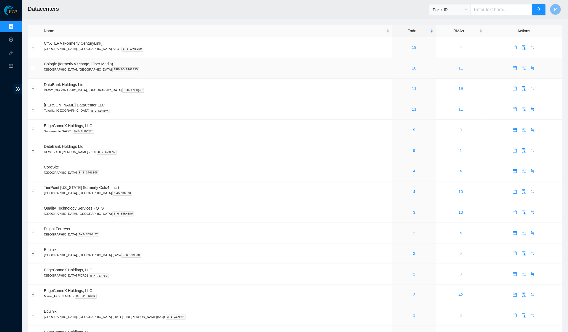
click at [273, 63] on td "Cologix (formerly vXchnge, Fiber Media) Santa Clara, CA PRF-AC-2462835" at bounding box center [216, 68] width 351 height 21
click at [521, 169] on icon "audit" at bounding box center [523, 171] width 4 height 4
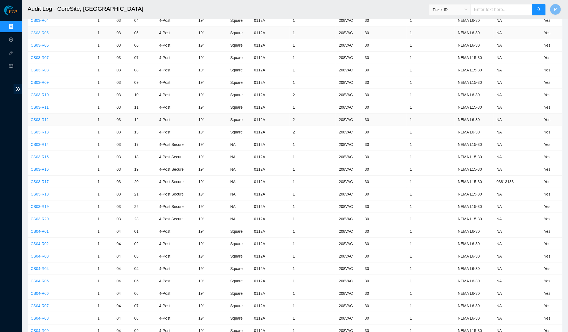
scroll to position [72, 0]
click at [16, 25] on link "Data Centers" at bounding box center [27, 27] width 23 height 4
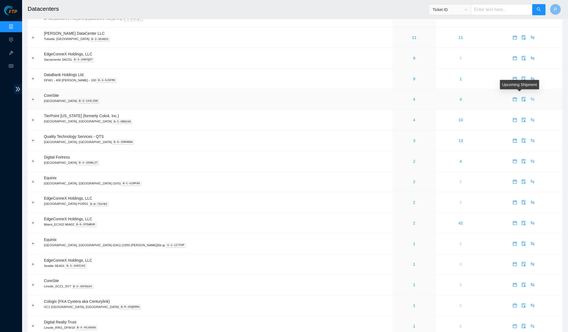
click at [530, 97] on icon "swap" at bounding box center [532, 99] width 4 height 4
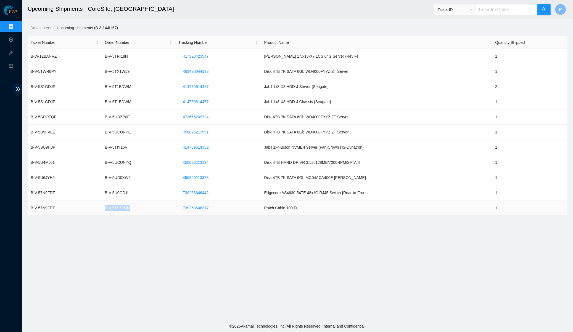
drag, startPoint x: 135, startPoint y: 207, endPoint x: 106, endPoint y: 204, distance: 29.4
click at [106, 204] on td "B-V-5TS5PHN" at bounding box center [138, 208] width 73 height 15
copy td "B-V-5TS5PHN"
drag, startPoint x: 61, startPoint y: 206, endPoint x: 30, endPoint y: 206, distance: 30.6
click at [30, 206] on td "B-V-57N9FDT" at bounding box center [65, 208] width 74 height 15
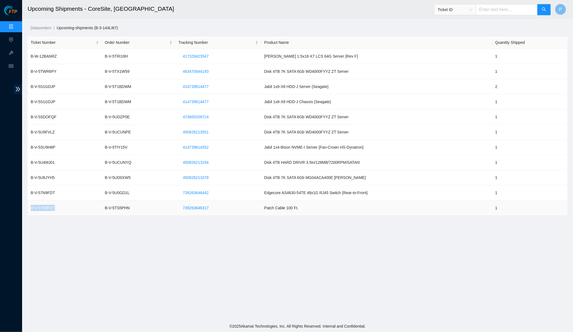
copy td "B-V-57N9FDT"
click at [188, 190] on span "739263646442" at bounding box center [196, 193] width 26 height 6
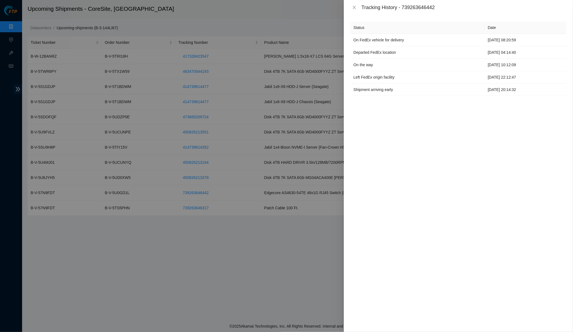
click at [454, 16] on div "Status Date On FedEx vehicle for delivery 20-08-2025 08:20:59 Departed FedEx lo…" at bounding box center [458, 173] width 229 height 317
click at [353, 6] on icon "close" at bounding box center [354, 7] width 4 height 4
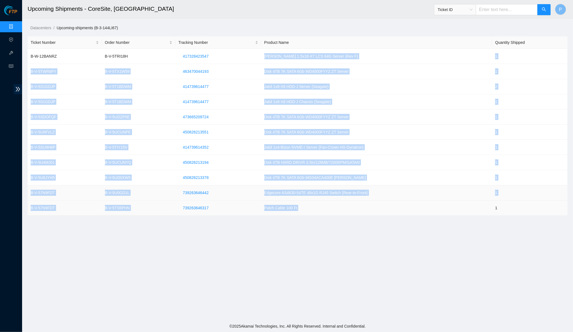
drag, startPoint x: 261, startPoint y: 54, endPoint x: 357, endPoint y: 190, distance: 166.7
click at [359, 209] on tbody "B-W-12BANRZ B-V-5TRI18H 417328423547 Ciara 1.5x18-X7 LCS 64G Server {Rev F} 1 B…" at bounding box center [297, 132] width 539 height 167
click at [357, 183] on td "Disk 4TB 7K SATA 6Gb MG04ACA400E Ciara" at bounding box center [376, 177] width 231 height 15
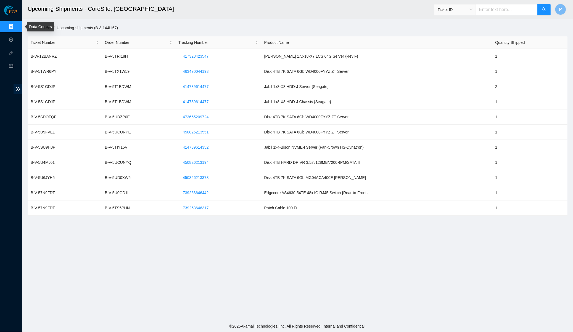
click at [16, 26] on link "Data Centers" at bounding box center [27, 27] width 23 height 4
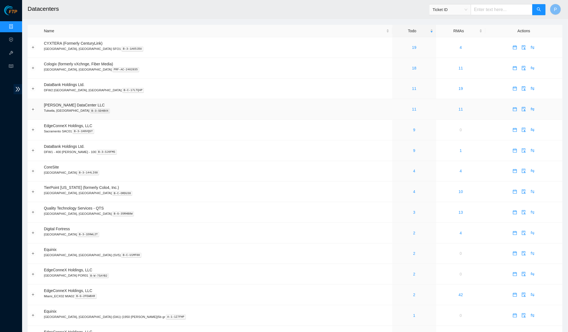
click at [395, 106] on div "11" at bounding box center [414, 109] width 38 height 6
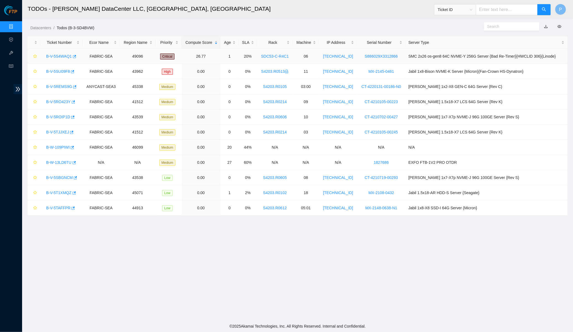
click at [59, 56] on link "B-V-5S4WAQ1" at bounding box center [59, 56] width 26 height 4
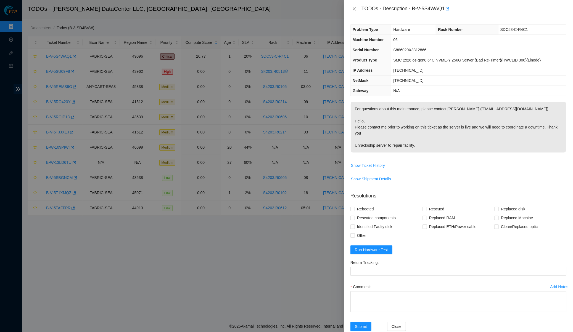
click at [356, 12] on div "TODOs - Description - B-V-5S4WAQ1" at bounding box center [458, 8] width 216 height 9
click at [354, 10] on icon "close" at bounding box center [354, 9] width 4 height 4
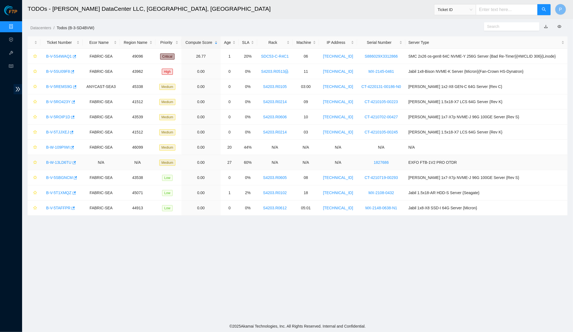
click at [57, 165] on div "B-W-13LD6TU" at bounding box center [61, 162] width 36 height 9
click at [57, 162] on link "B-W-13LD6TU" at bounding box center [58, 162] width 25 height 4
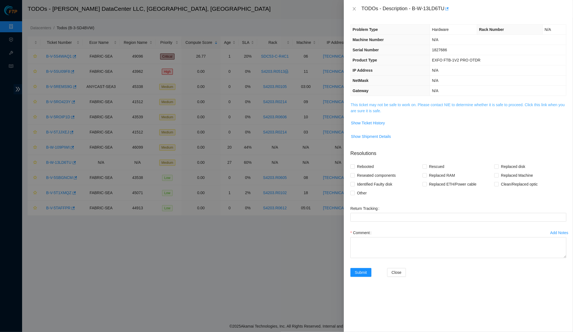
click at [387, 103] on link "This ticket may not be safe to work on. Please contact NIE to determine whether…" at bounding box center [457, 108] width 214 height 10
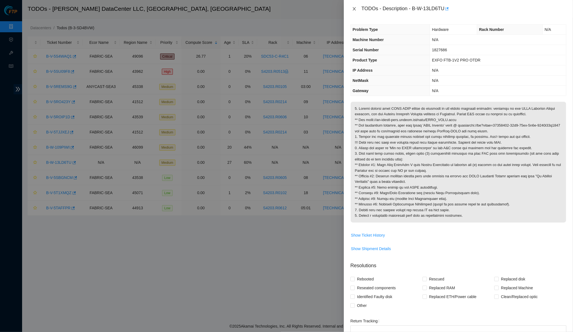
click at [351, 10] on button "Close" at bounding box center [354, 8] width 8 height 5
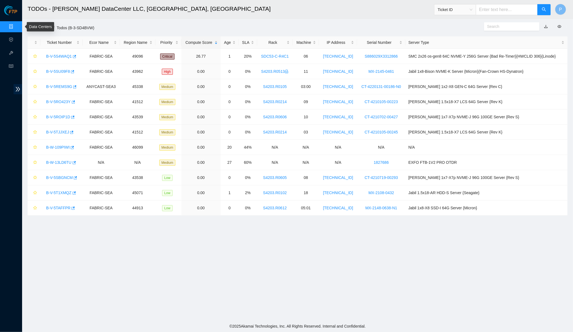
click at [16, 25] on link "Data Centers" at bounding box center [27, 27] width 23 height 4
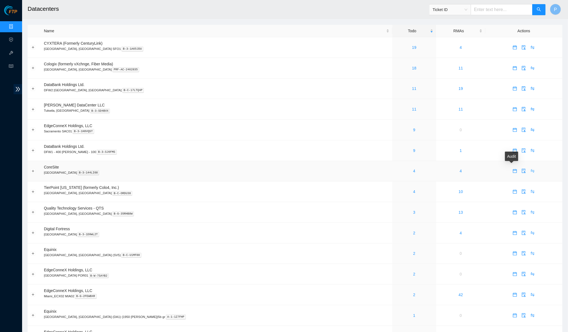
click at [531, 169] on icon "swap" at bounding box center [533, 171] width 4 height 4
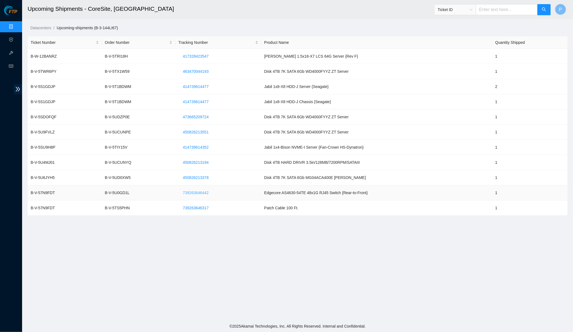
click at [194, 191] on span "739263646442" at bounding box center [196, 193] width 26 height 6
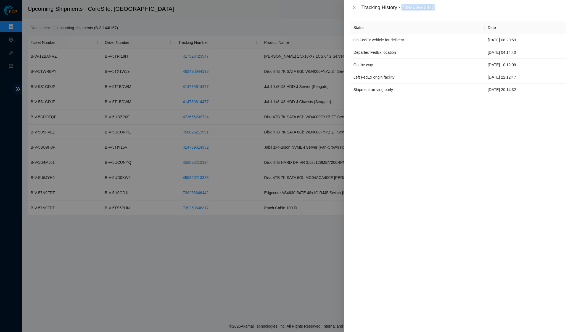
drag, startPoint x: 405, startPoint y: 7, endPoint x: 441, endPoint y: 8, distance: 36.2
click at [441, 8] on div "Tracking History - 739263646442" at bounding box center [463, 7] width 205 height 6
copy div "739263646442"
click at [391, 39] on td "On FedEx vehicle for delivery" at bounding box center [417, 40] width 134 height 12
click at [354, 9] on icon "close" at bounding box center [354, 7] width 4 height 4
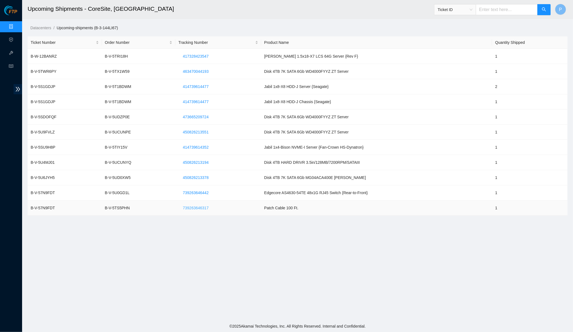
drag, startPoint x: 214, startPoint y: 206, endPoint x: 180, endPoint y: 206, distance: 34.5
click at [180, 206] on td "739263646317" at bounding box center [218, 208] width 86 height 15
click at [185, 206] on span "739263646317" at bounding box center [196, 208] width 26 height 6
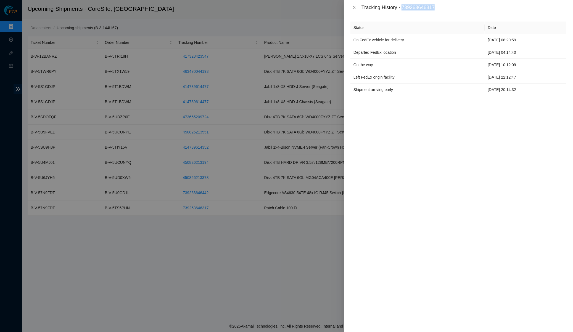
drag, startPoint x: 404, startPoint y: 6, endPoint x: 441, endPoint y: 6, distance: 37.0
click at [441, 6] on div "Tracking History - 739263646317" at bounding box center [463, 7] width 205 height 6
copy div "739263646317"
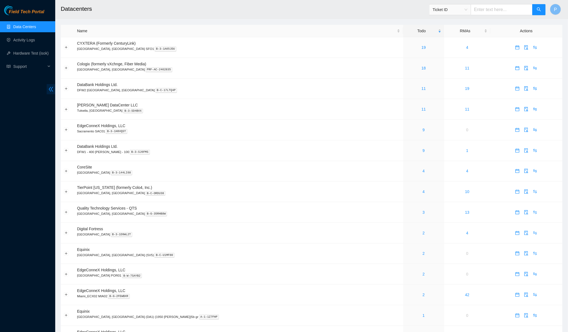
click at [53, 87] on icon "double-left" at bounding box center [51, 89] width 6 height 6
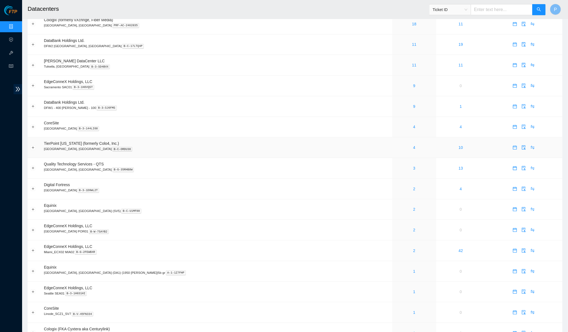
scroll to position [45, 0]
click at [413, 124] on link "4" at bounding box center [414, 126] width 2 height 4
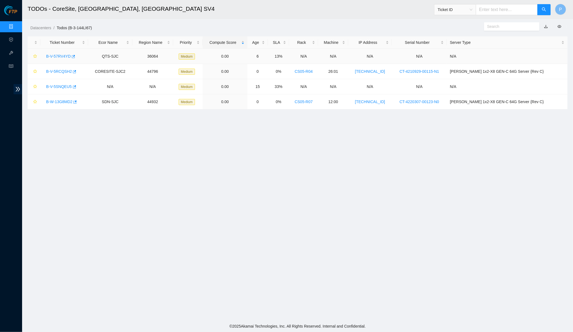
click at [61, 54] on link "B-V-57RV4YD" at bounding box center [58, 56] width 25 height 4
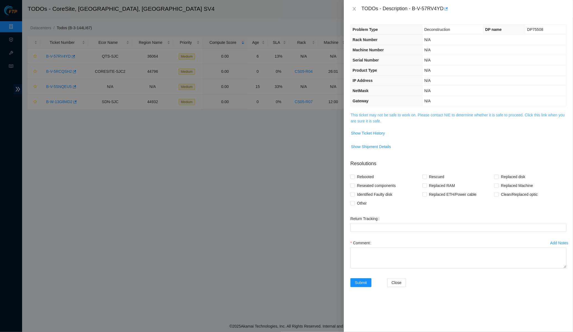
click at [363, 114] on link "This ticket may not be safe to work on. Please contact NIE to determine whether…" at bounding box center [457, 118] width 214 height 10
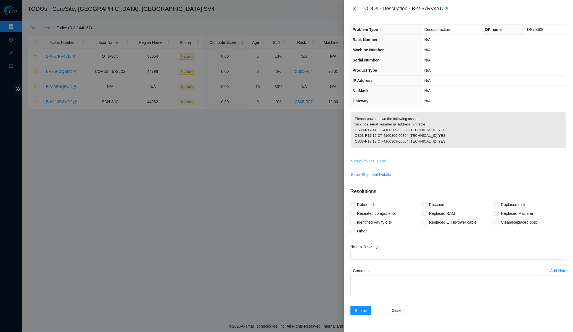
click at [355, 7] on icon "close" at bounding box center [354, 9] width 4 height 4
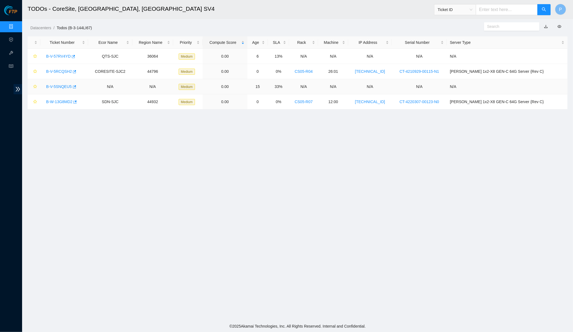
click at [63, 84] on link "B-V-5SNQEU5" at bounding box center [59, 86] width 26 height 4
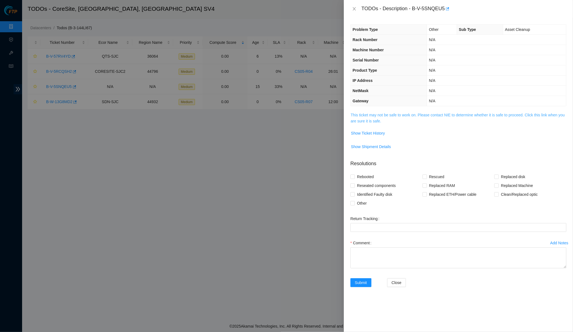
click at [377, 117] on link "This ticket may not be safe to work on. Please contact NIE to determine whether…" at bounding box center [457, 118] width 214 height 10
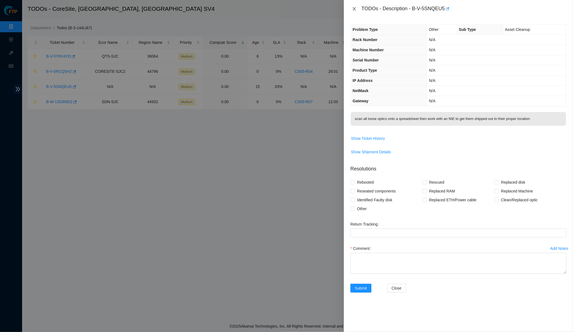
click at [355, 7] on icon "close" at bounding box center [353, 8] width 3 height 3
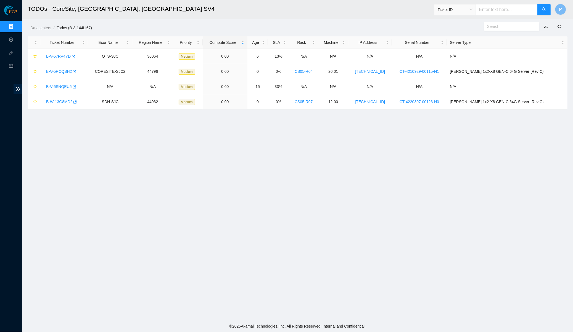
click at [153, 245] on main "TODOs - CoreSite, Santa Clara, CA SV4 Ticket ID P Datacenters / Todos (B-3-144L…" at bounding box center [297, 160] width 550 height 321
click at [16, 25] on link "Data Centers" at bounding box center [27, 27] width 23 height 4
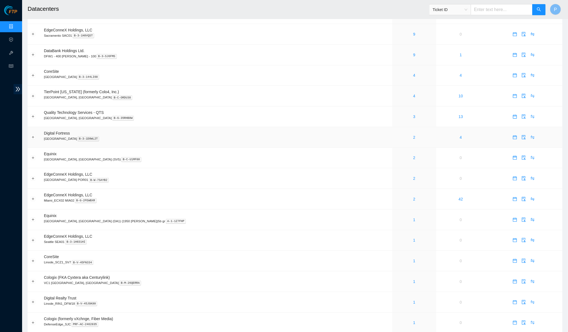
scroll to position [151, 0]
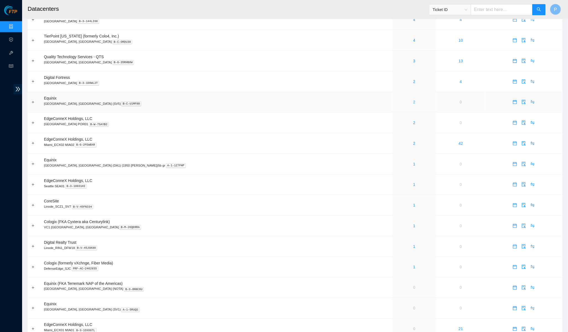
click at [413, 100] on link "2" at bounding box center [414, 102] width 2 height 4
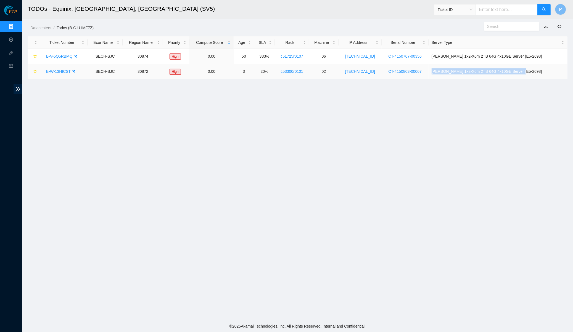
drag, startPoint x: 545, startPoint y: 70, endPoint x: 450, endPoint y: 70, distance: 95.2
click at [450, 70] on td "[PERSON_NAME] 1x2-X6m 2TB 64G 4x10GE Server {E5-2698}" at bounding box center [497, 71] width 139 height 15
copy td "[PERSON_NAME] 1x2-X6m 2TB 64G 4x10GE Server {E5-2698}"
click at [35, 67] on link "Documentation" at bounding box center [40, 67] width 26 height 4
click at [254, 123] on main "TODOs - Equinix, San Jose, CA (SV5) Ticket ID P Datacenters / Todos (B-C-U1MF7Z…" at bounding box center [297, 160] width 550 height 321
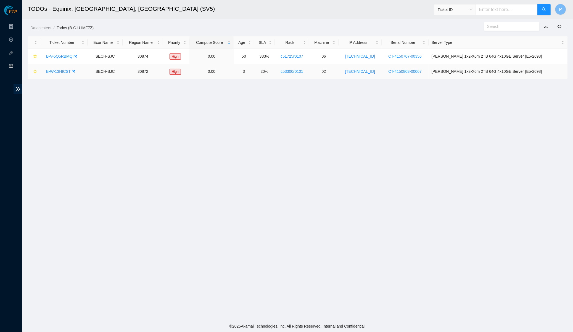
click at [545, 71] on td "[PERSON_NAME] 1x2-X6m 2TB 64G 4x10GE Server {E5-2698}" at bounding box center [497, 71] width 139 height 15
drag, startPoint x: 449, startPoint y: 71, endPoint x: 543, endPoint y: 77, distance: 94.0
click at [543, 77] on td "[PERSON_NAME] 1x2-X6m 2TB 64G 4x10GE Server {E5-2698}" at bounding box center [497, 71] width 139 height 15
copy td "[PERSON_NAME] 1x2-X6m 2TB 64G 4x10GE Server {E5-2698}"
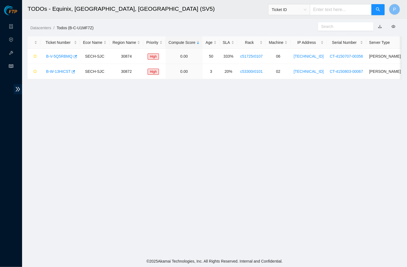
click at [91, 133] on main "TODOs - Equinix, San Jose, CA (SV5) Ticket ID P Datacenters / Todos (B-C-U1MF7Z…" at bounding box center [214, 127] width 385 height 255
